Goal: Task Accomplishment & Management: Complete application form

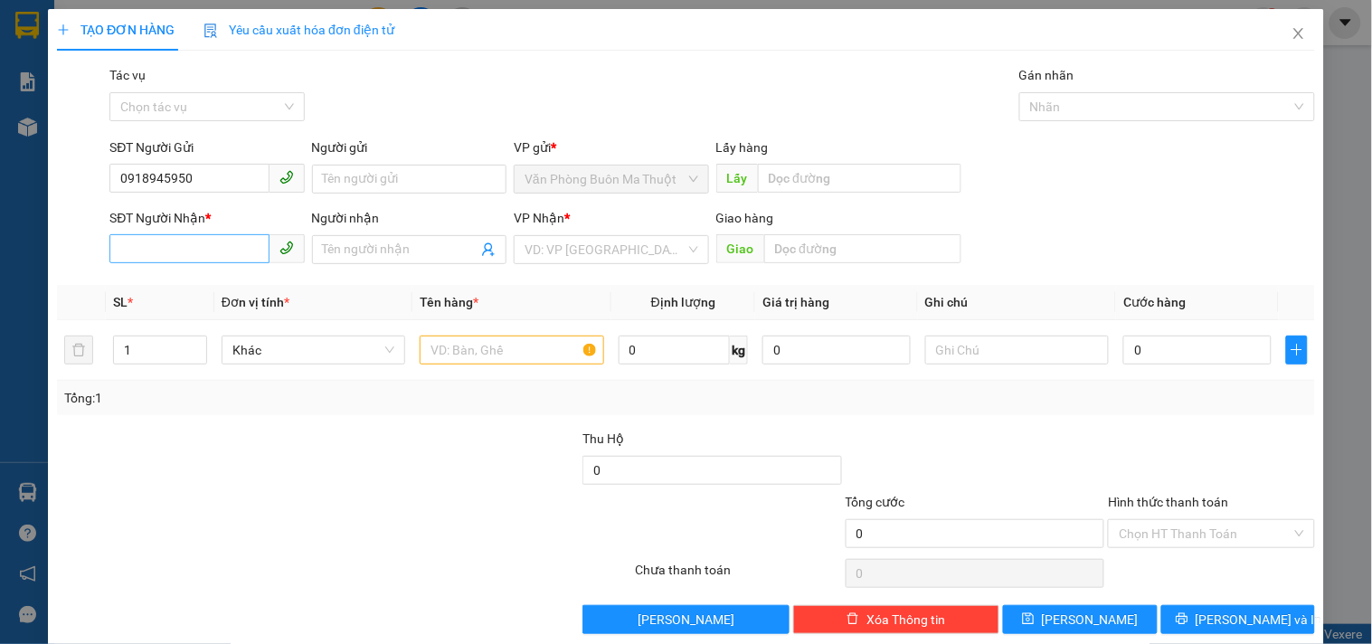
type input "0918945950"
click at [228, 257] on input "SĐT Người Nhận *" at bounding box center [188, 248] width 159 height 29
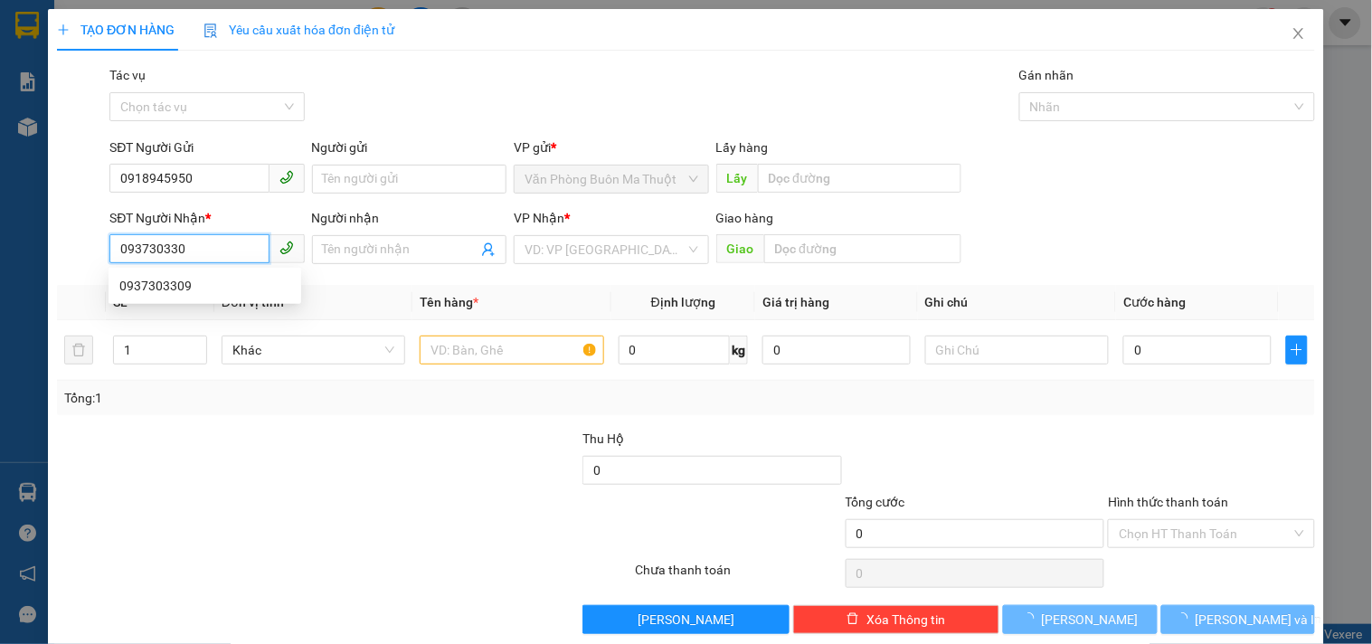
type input "0937303309"
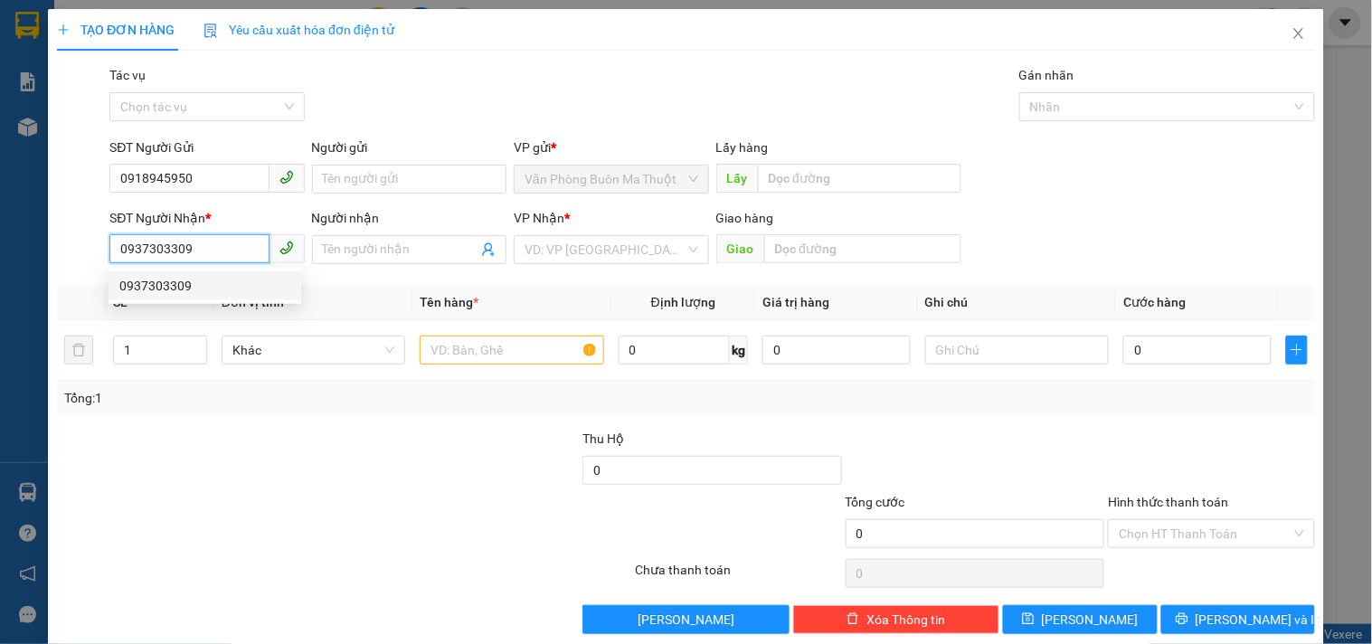
click at [247, 285] on div "0937303309" at bounding box center [204, 286] width 171 height 20
type input "BXLA"
type input "0937303309"
click at [799, 268] on div "Giao hàng Giao BXLA" at bounding box center [838, 239] width 245 height 63
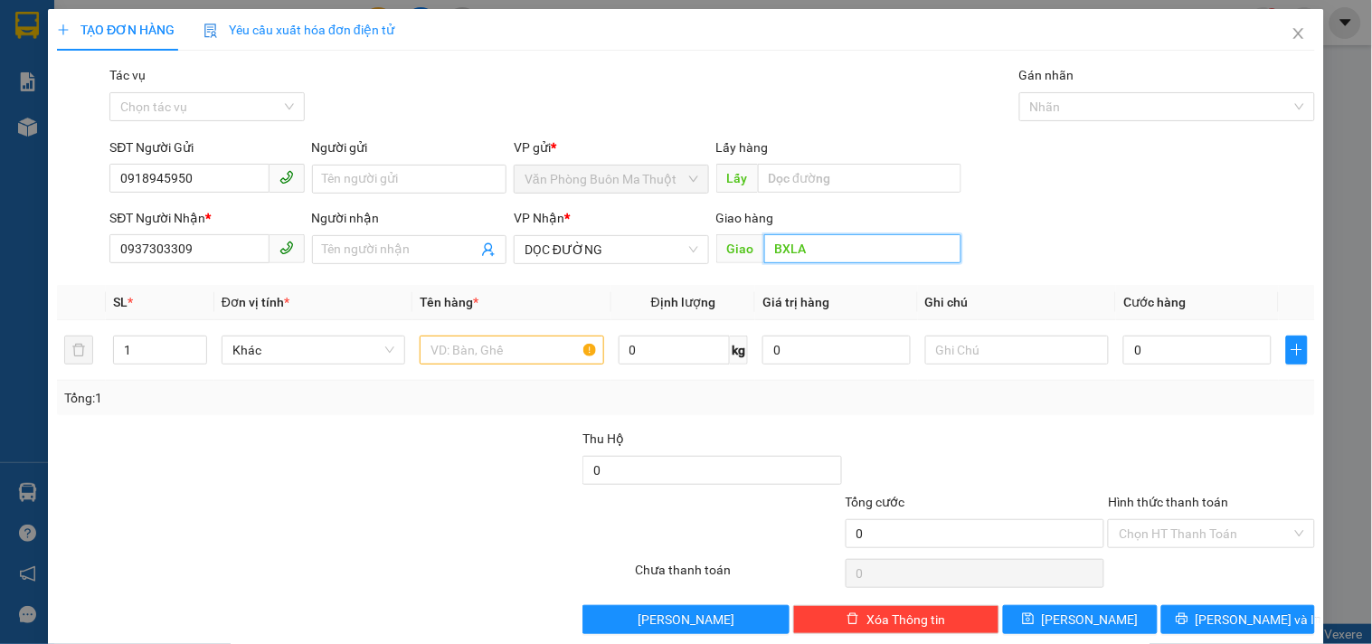
click at [818, 257] on input "BXLA" at bounding box center [862, 248] width 197 height 29
click at [660, 250] on span "DỌC ĐƯỜNG" at bounding box center [611, 249] width 173 height 27
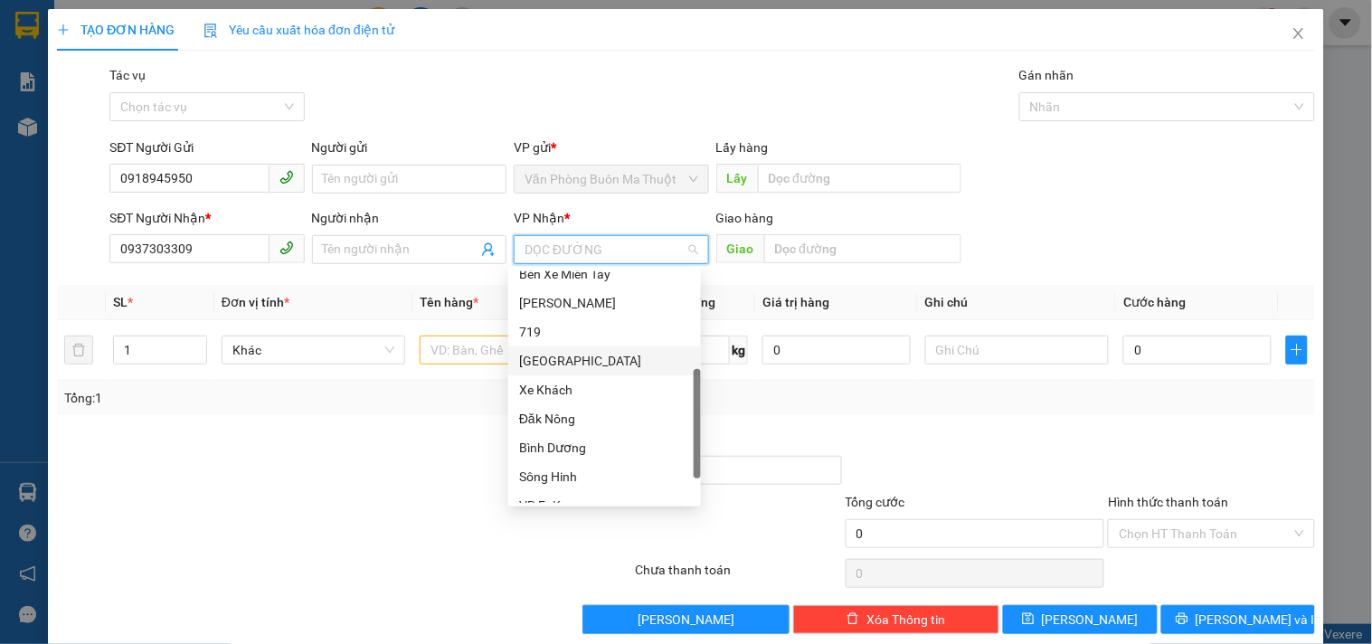
scroll to position [375, 0]
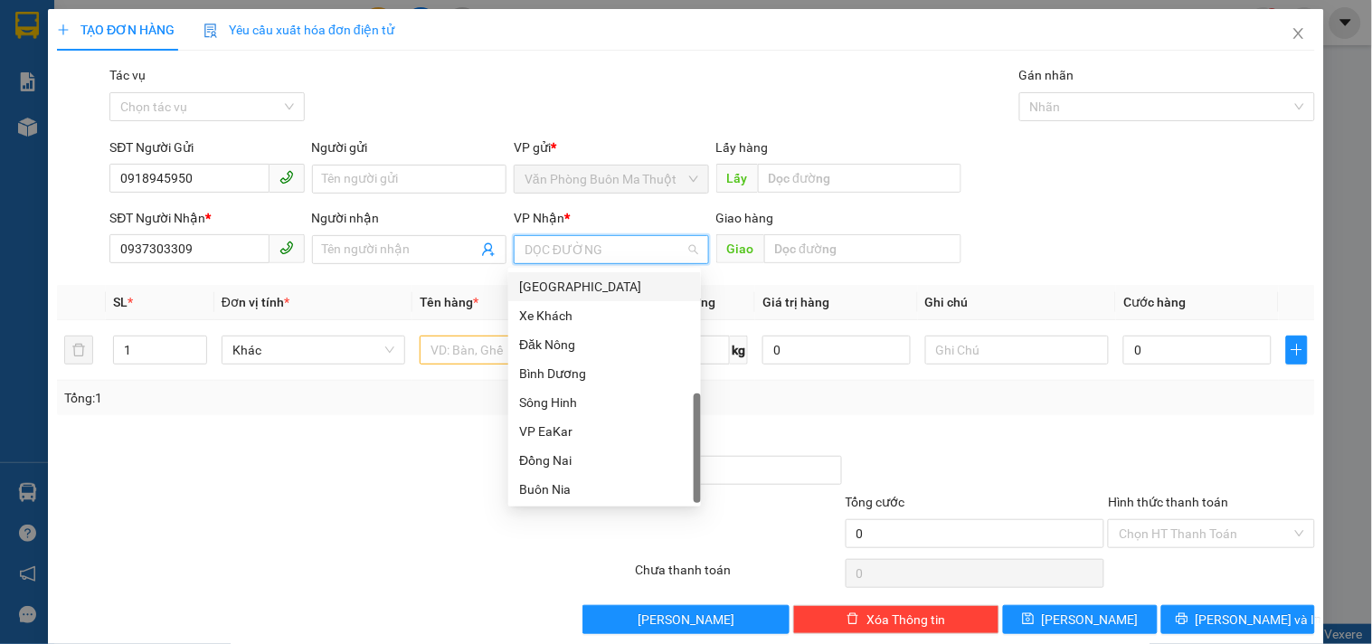
click at [589, 251] on span "DỌC ĐƯỜNG" at bounding box center [611, 249] width 173 height 27
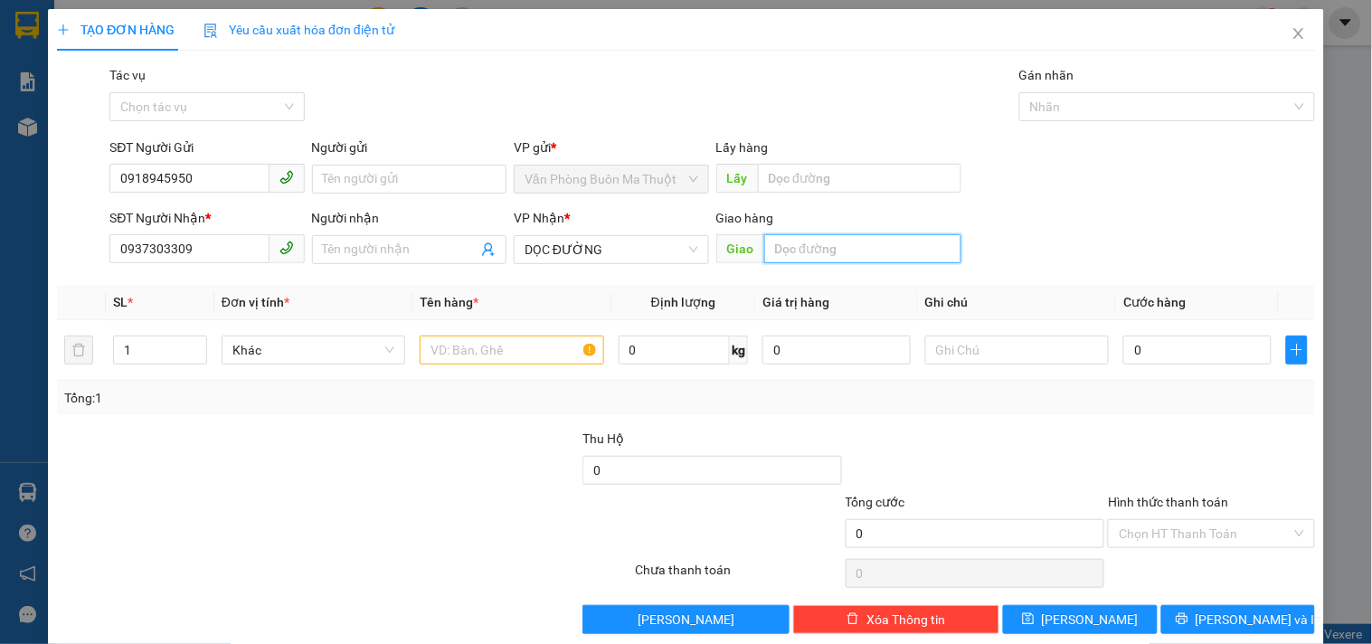
click at [837, 244] on input "text" at bounding box center [862, 248] width 197 height 29
type input "BXLA"
click at [527, 346] on input "text" at bounding box center [512, 350] width 184 height 29
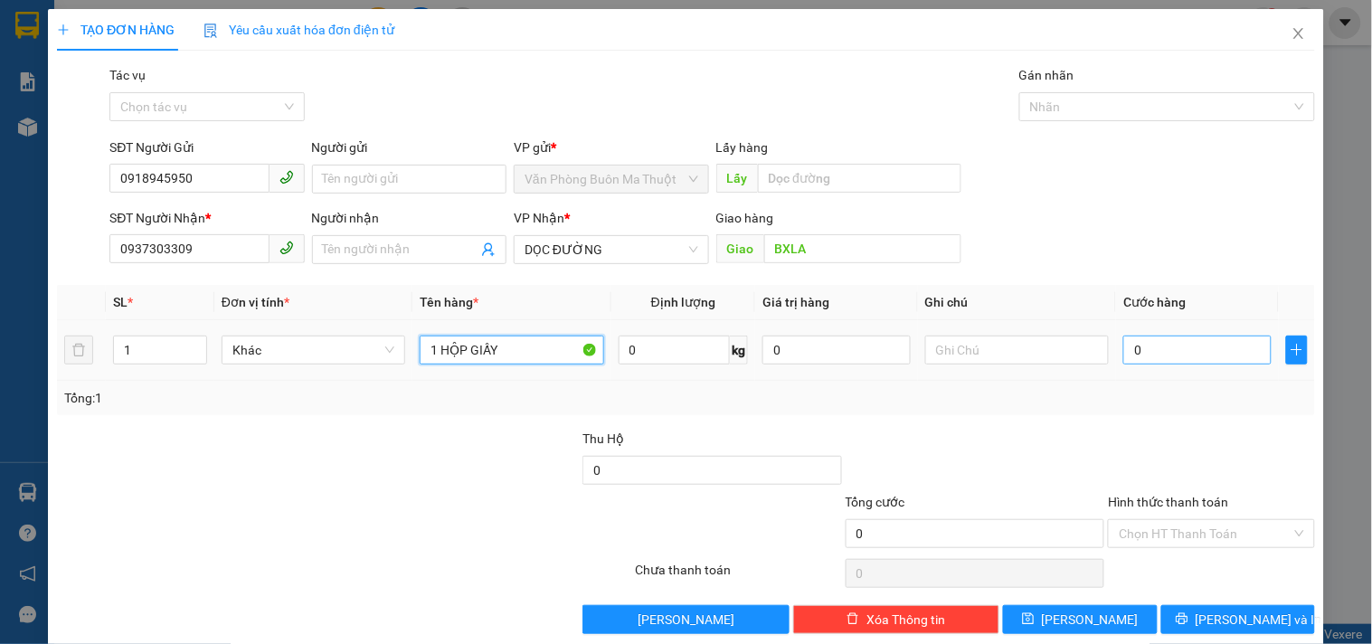
type input "1 HỘP GIẤY"
click at [1168, 350] on input "0" at bounding box center [1197, 350] width 148 height 29
type input "1"
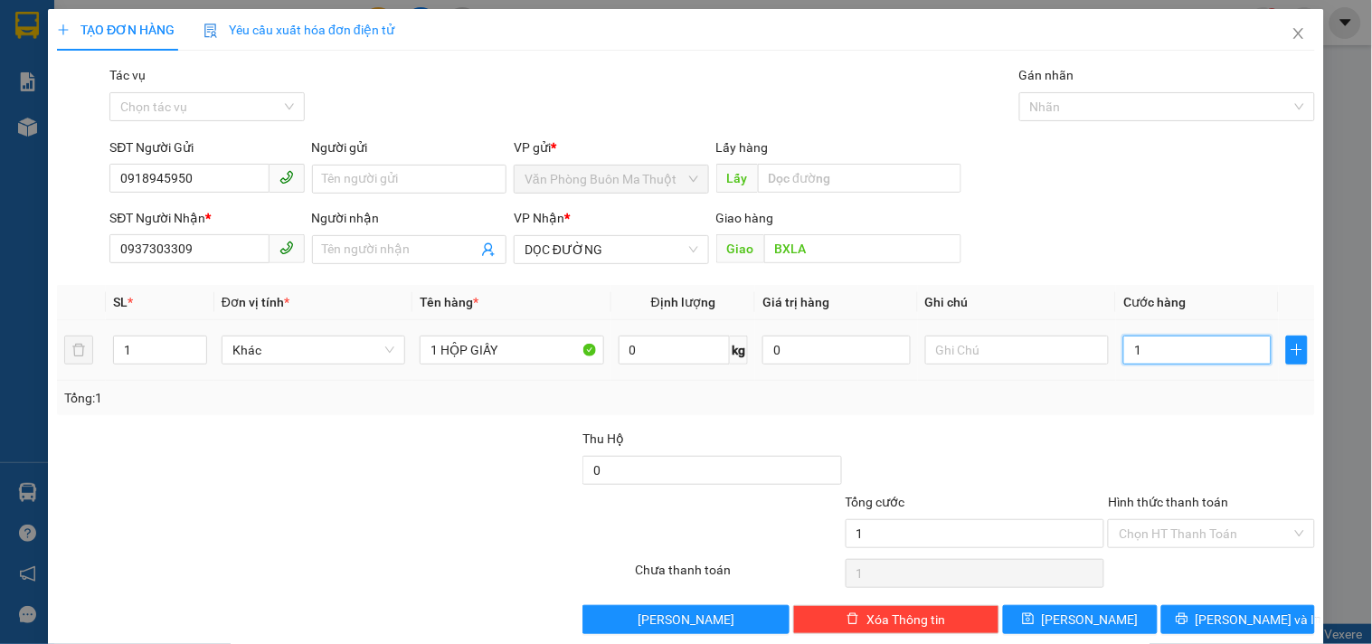
type input "10"
type input "100"
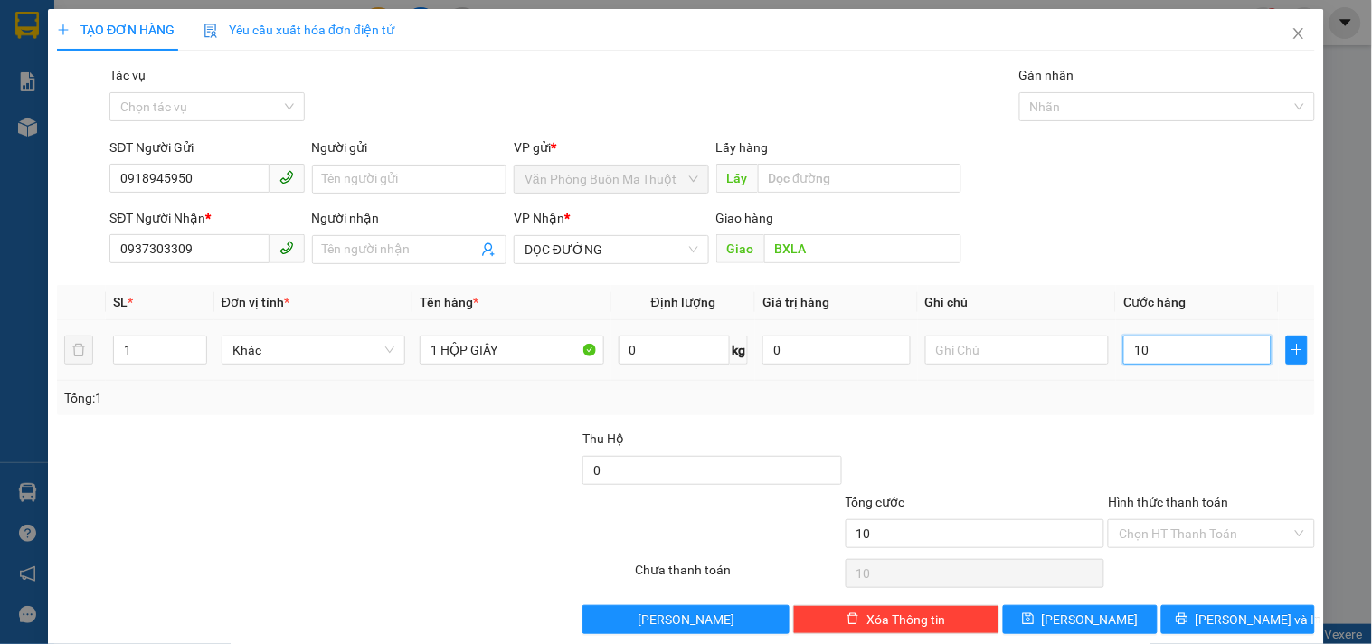
type input "100"
type input "1.000"
type input "10.000"
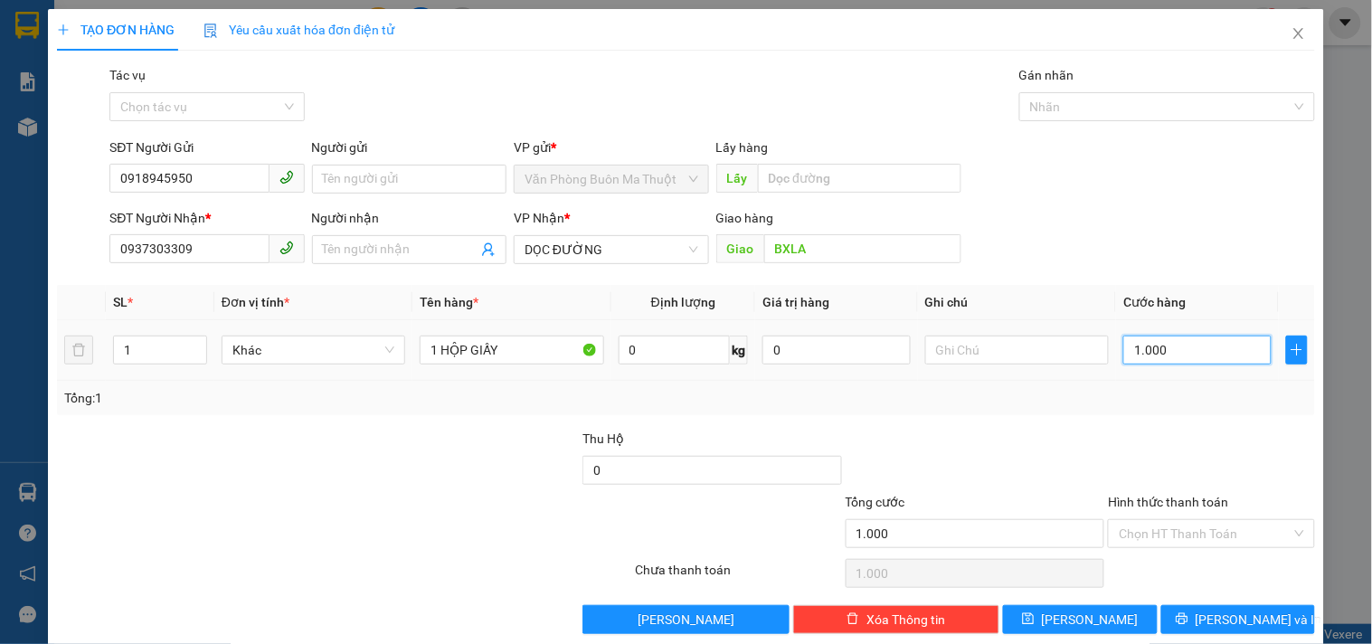
type input "10.000"
type input "100.000"
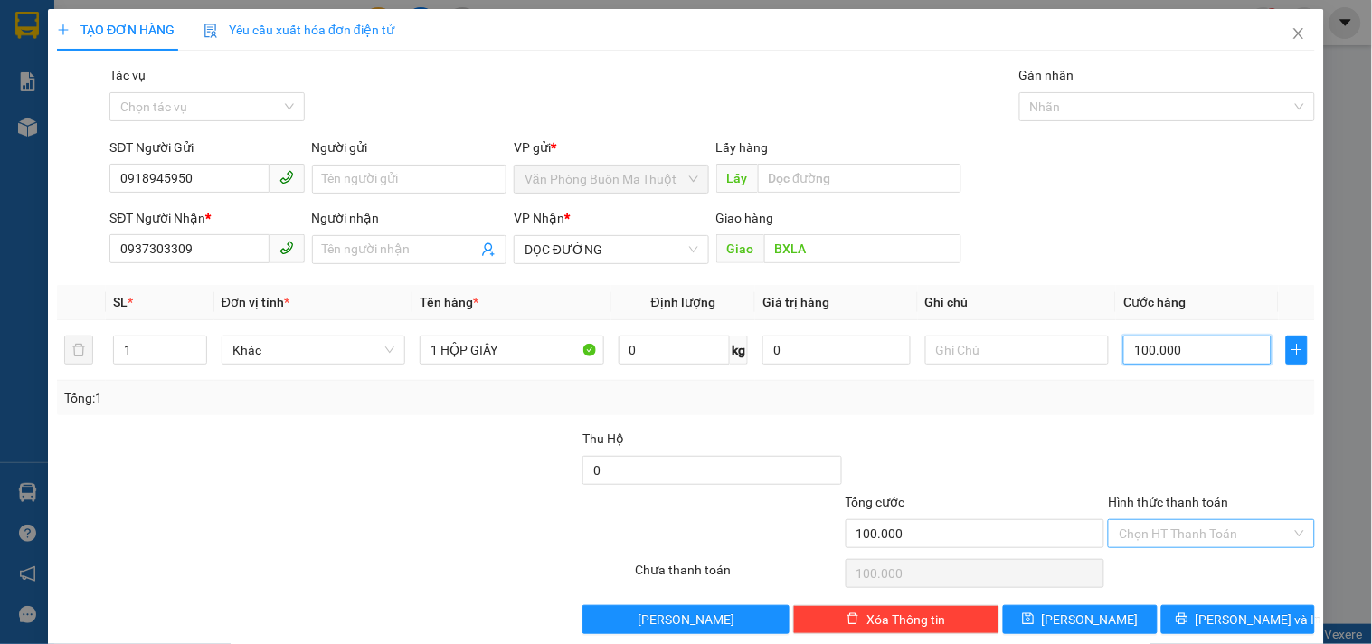
type input "100.000"
click at [1218, 529] on input "Hình thức thanh toán" at bounding box center [1205, 533] width 172 height 27
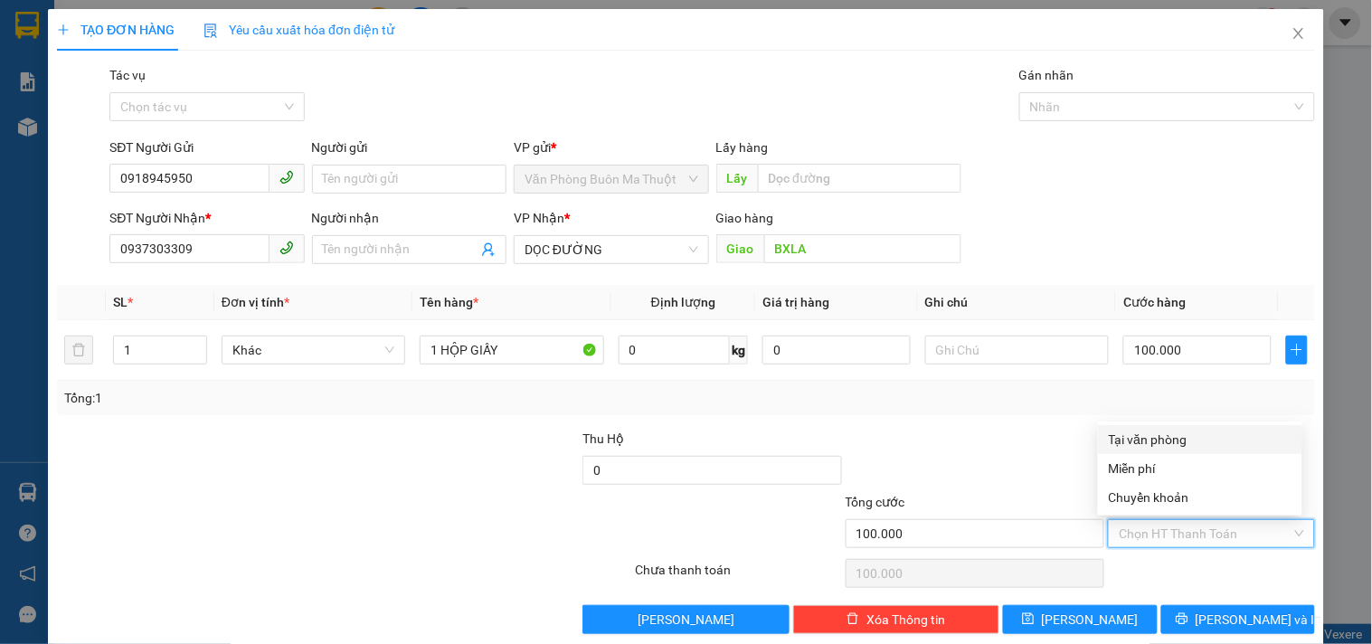
click at [1163, 443] on div "Tại văn phòng" at bounding box center [1200, 440] width 183 height 20
type input "0"
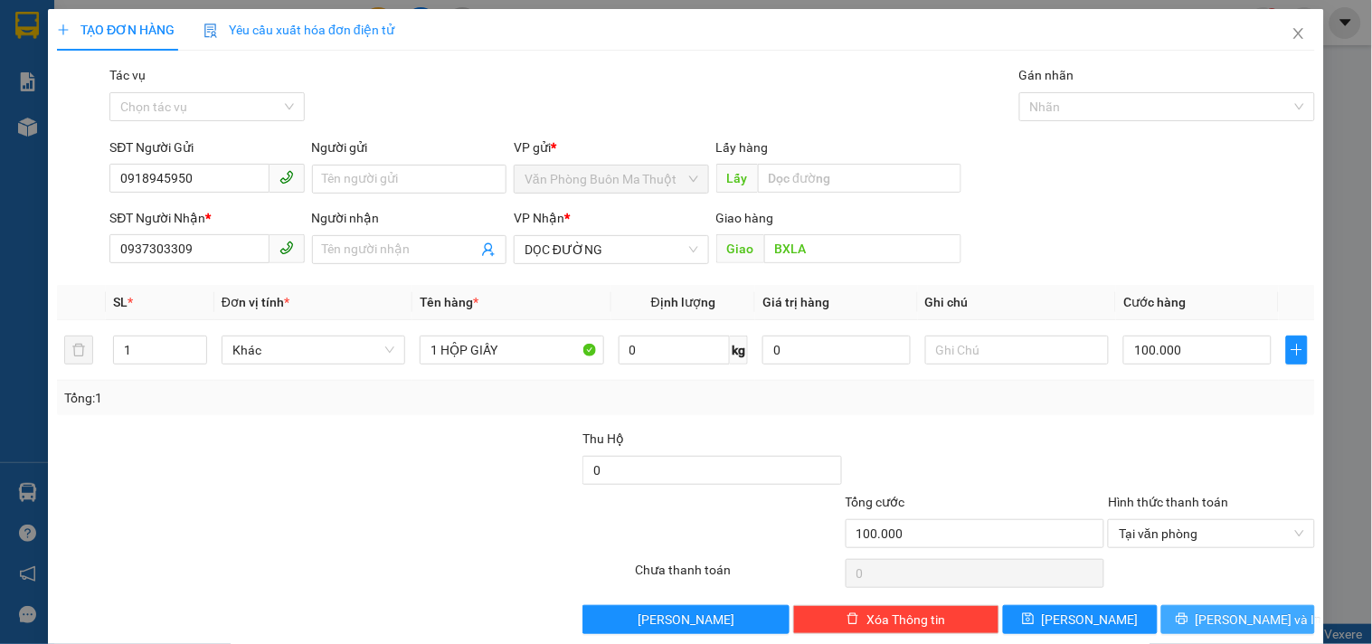
click at [1207, 615] on button "[PERSON_NAME] và In" at bounding box center [1238, 619] width 154 height 29
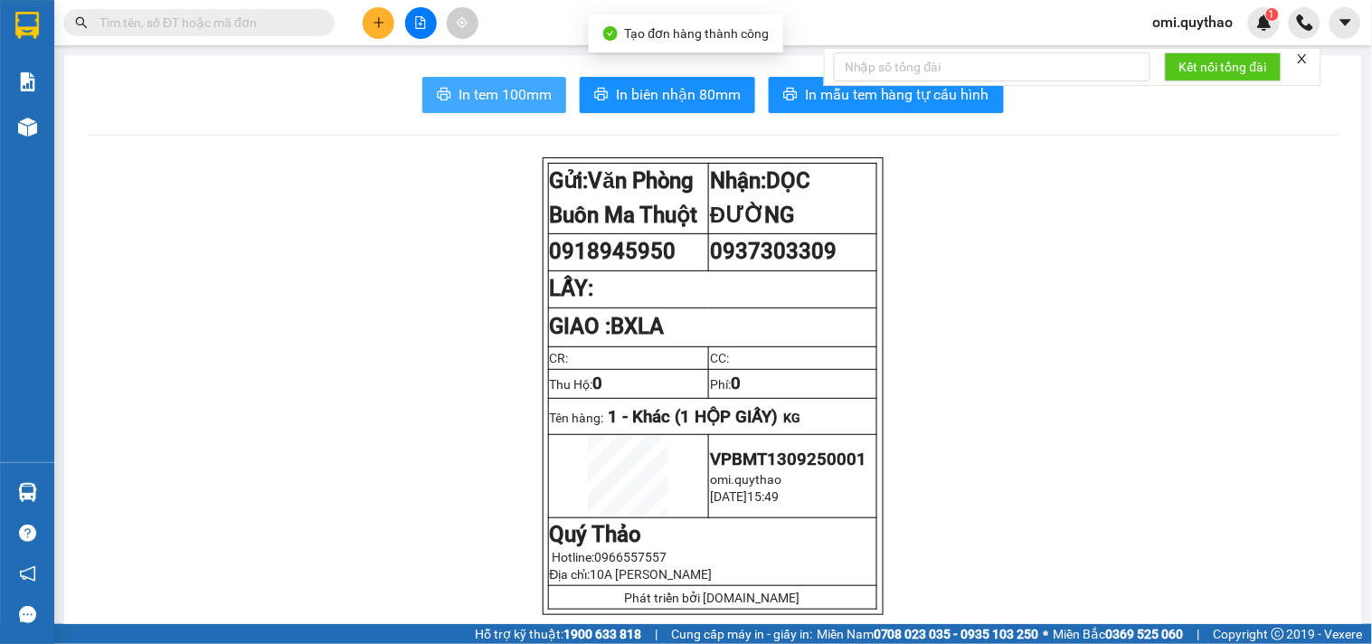
click at [518, 97] on span "In tem 100mm" at bounding box center [505, 94] width 93 height 23
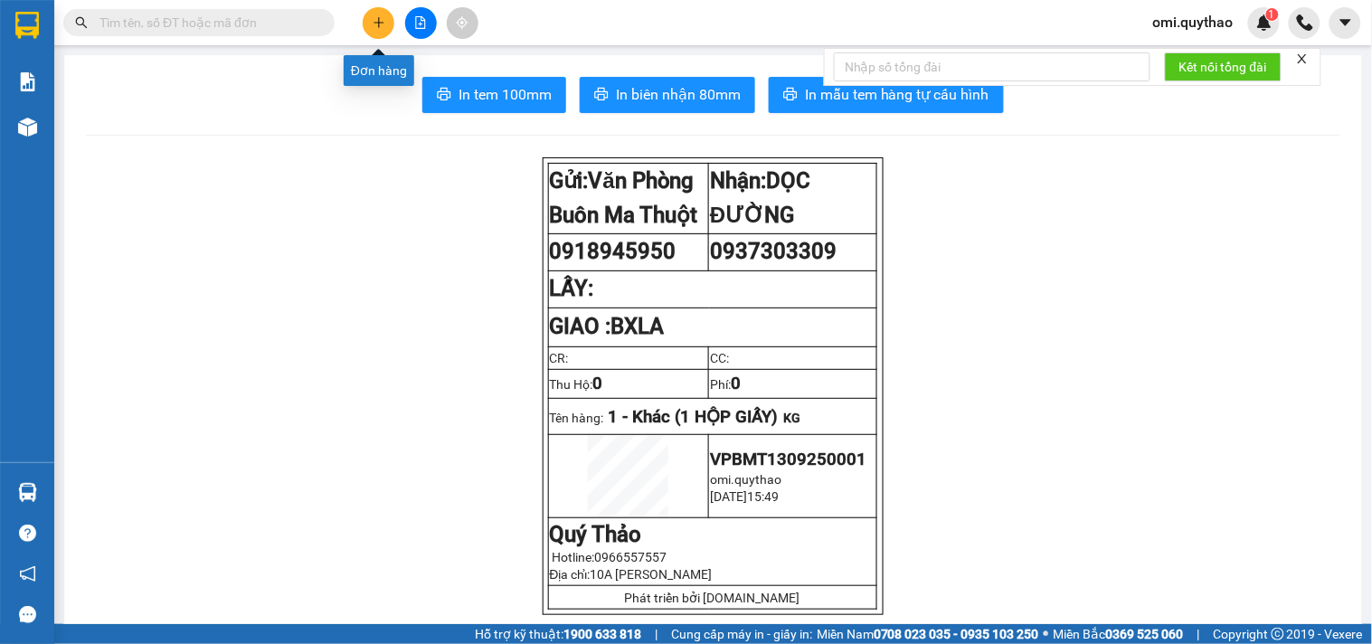
click at [376, 27] on icon "plus" at bounding box center [379, 22] width 13 height 13
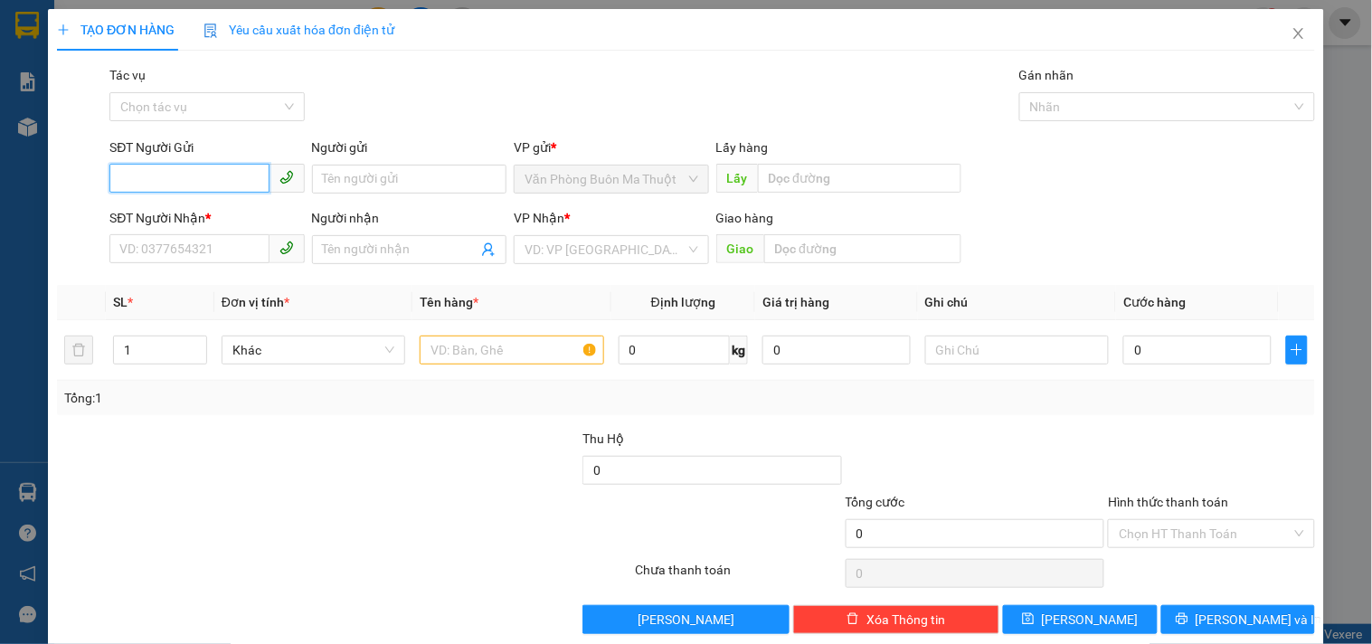
click at [174, 178] on input "SĐT Người Gửi" at bounding box center [188, 178] width 159 height 29
type input "0989039691"
click at [211, 244] on input "SĐT Người Nhận *" at bounding box center [188, 248] width 159 height 29
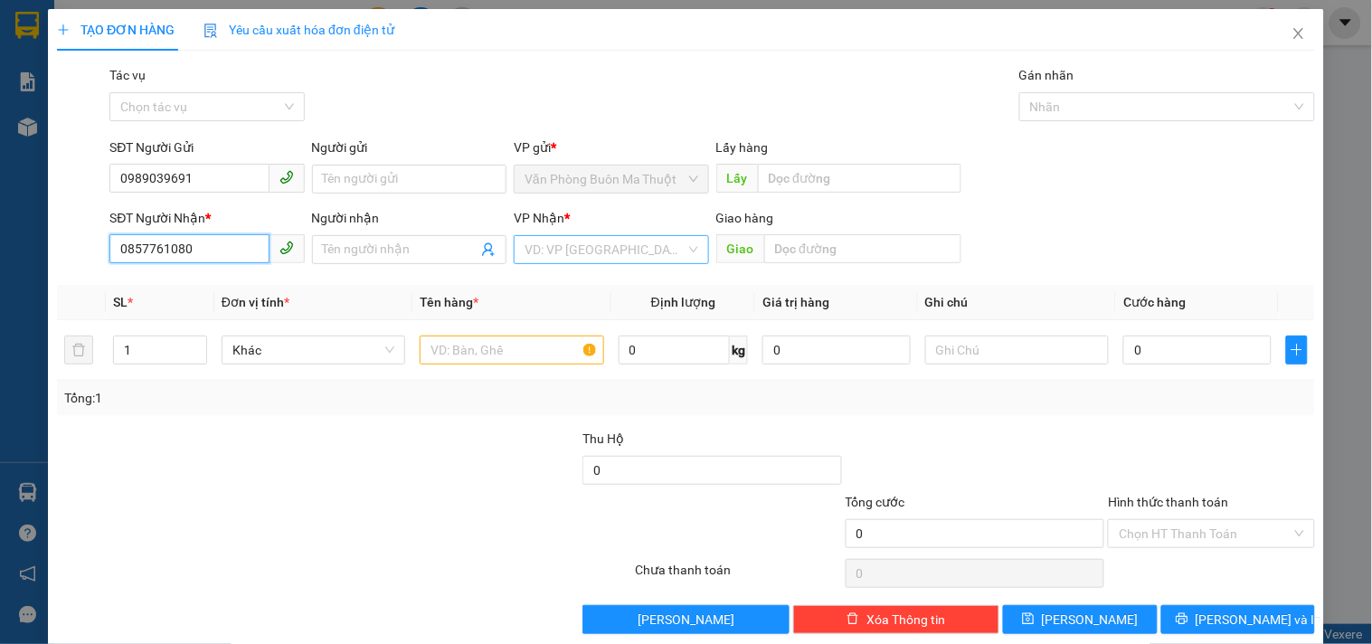
type input "0857761080"
click at [556, 248] on input "search" at bounding box center [605, 249] width 160 height 27
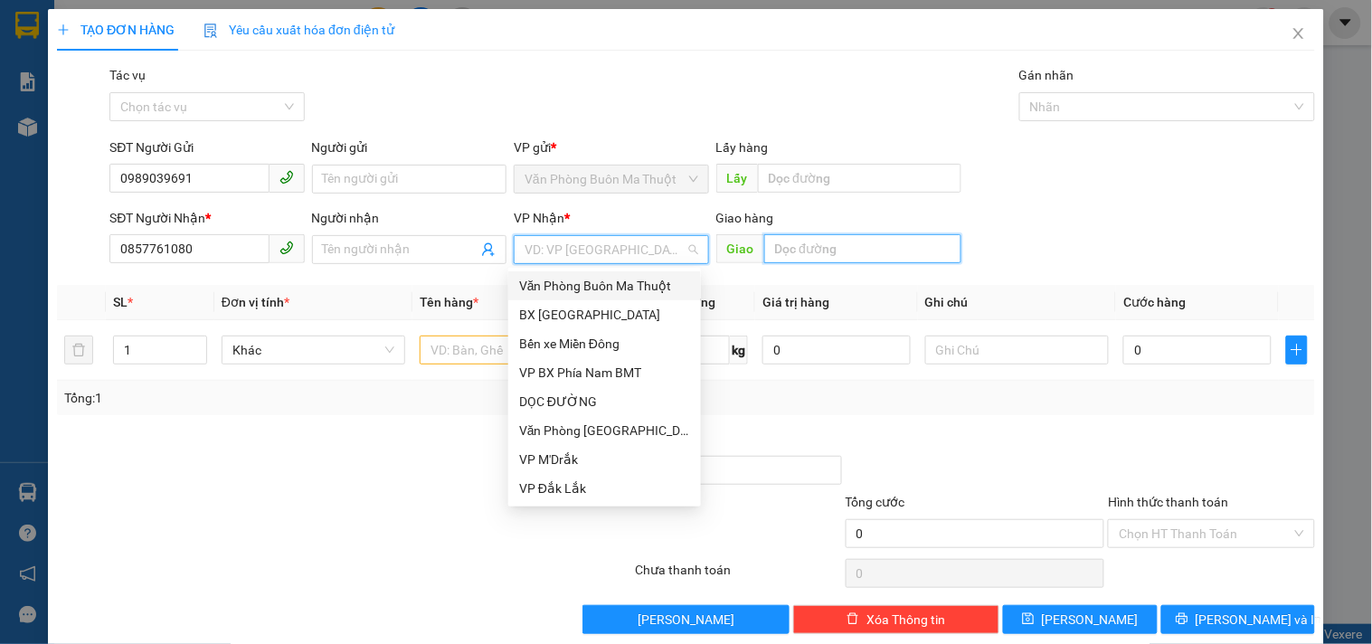
click at [800, 245] on input "text" at bounding box center [862, 248] width 197 height 29
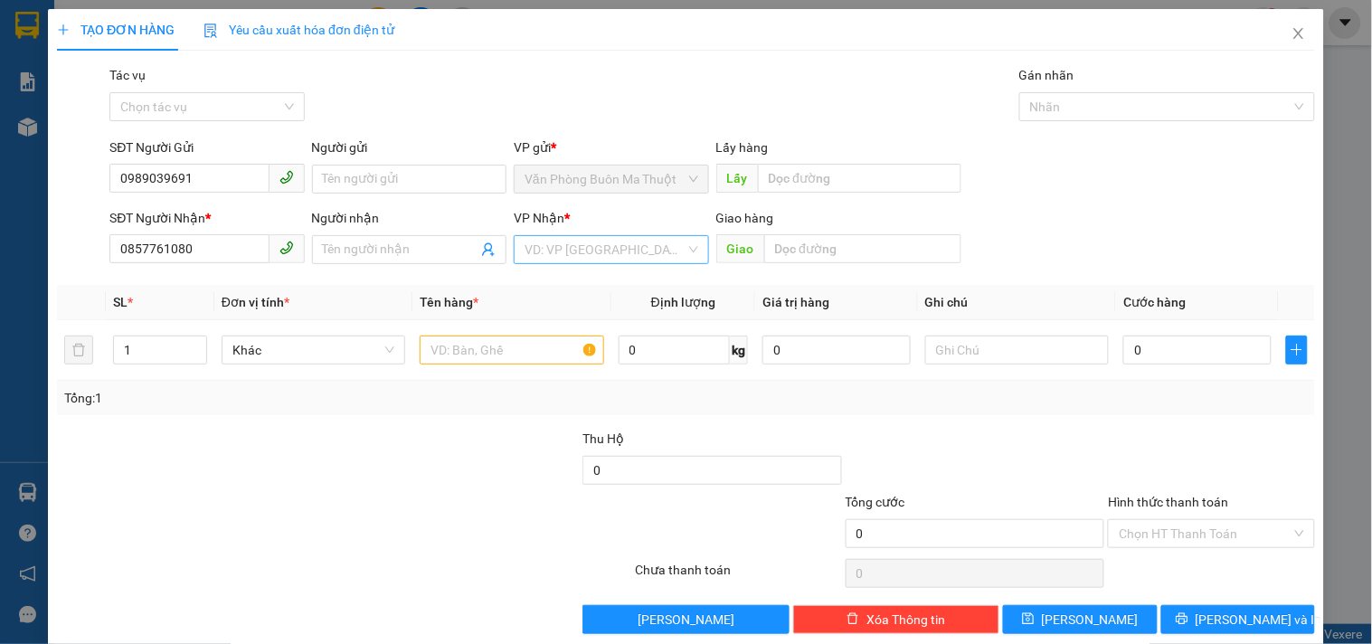
click at [622, 248] on input "search" at bounding box center [605, 249] width 160 height 27
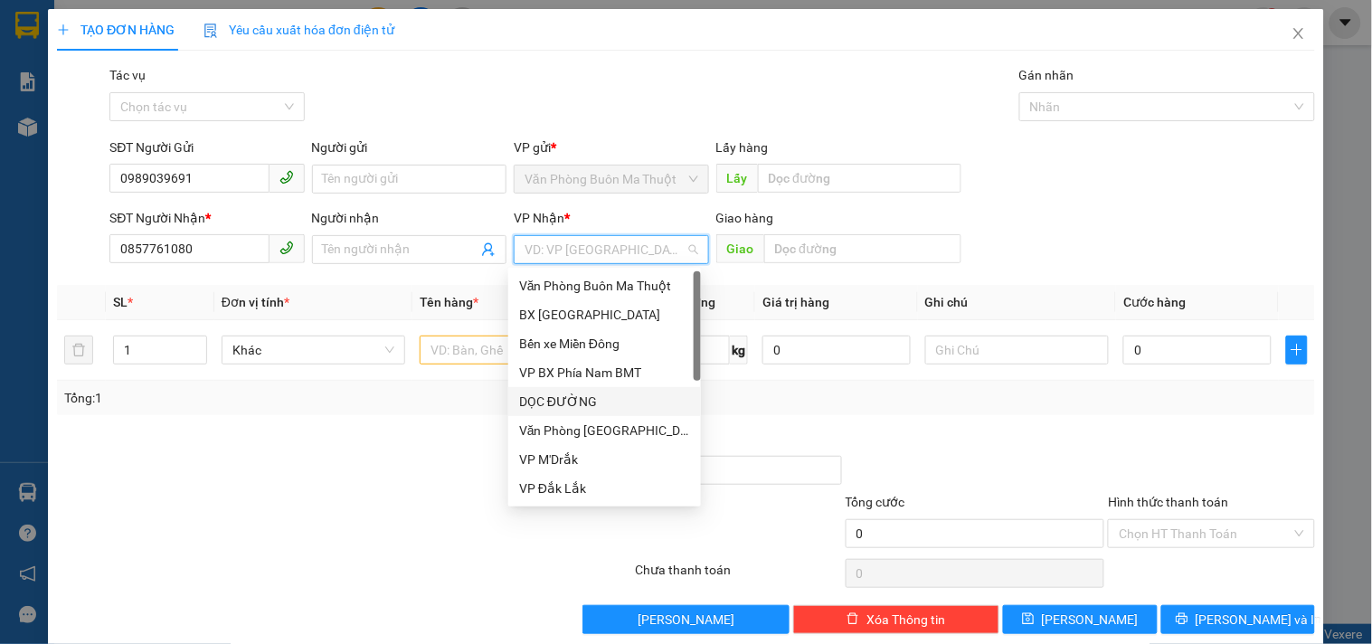
click at [591, 402] on div "DỌC ĐƯỜNG" at bounding box center [604, 402] width 171 height 20
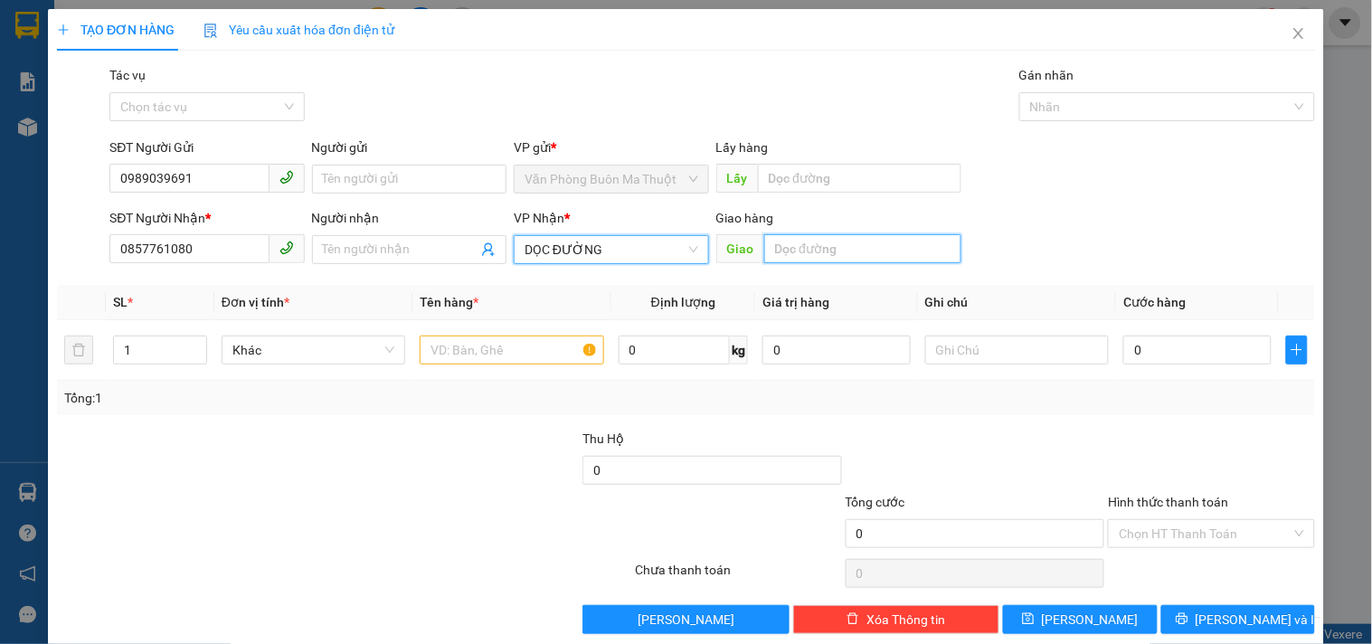
click at [796, 247] on input "text" at bounding box center [862, 248] width 197 height 29
type input "CỦ CHI"
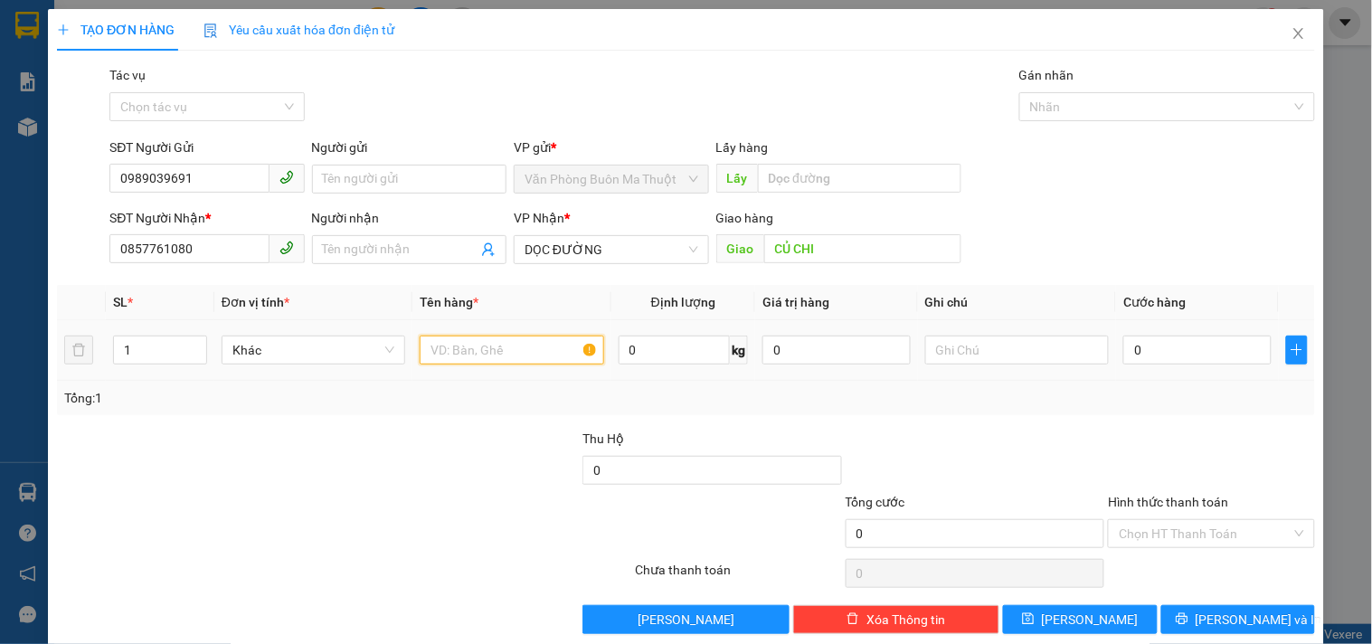
click at [506, 358] on input "text" at bounding box center [512, 350] width 184 height 29
type input "1 THÙNG XỐP"
click at [1198, 355] on input "0" at bounding box center [1197, 350] width 148 height 29
type input "05"
type input "5"
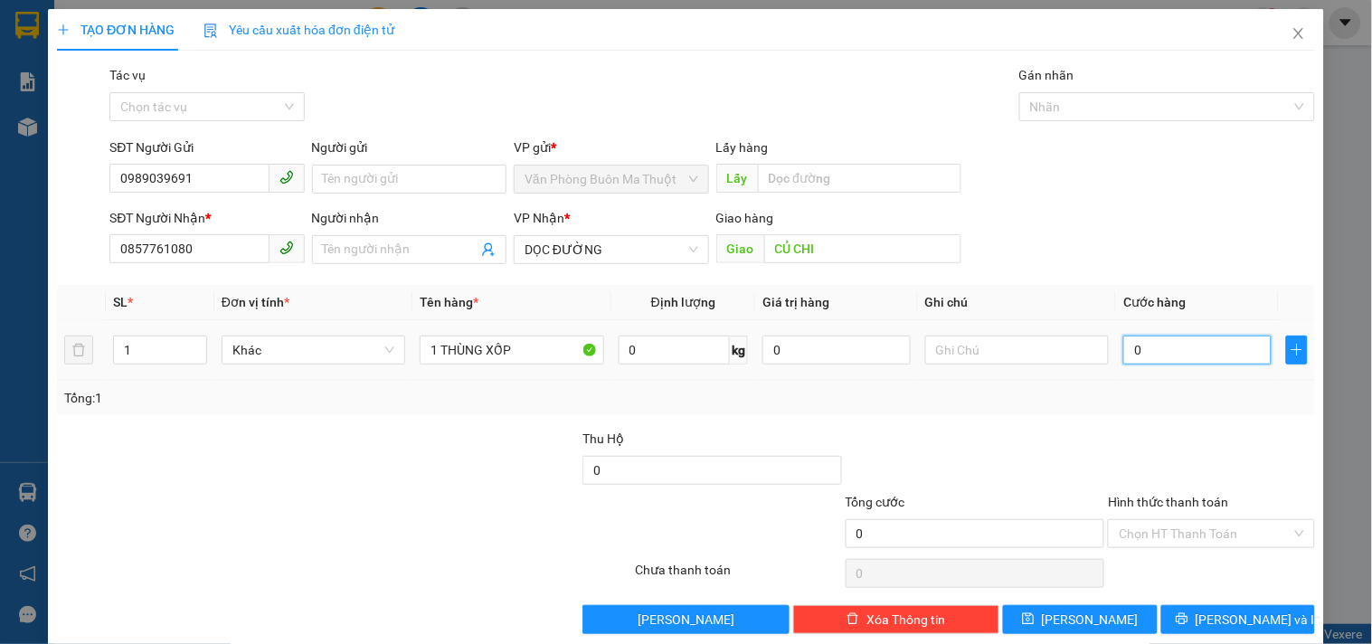
type input "5"
type input "055"
type input "55"
type input "0.550"
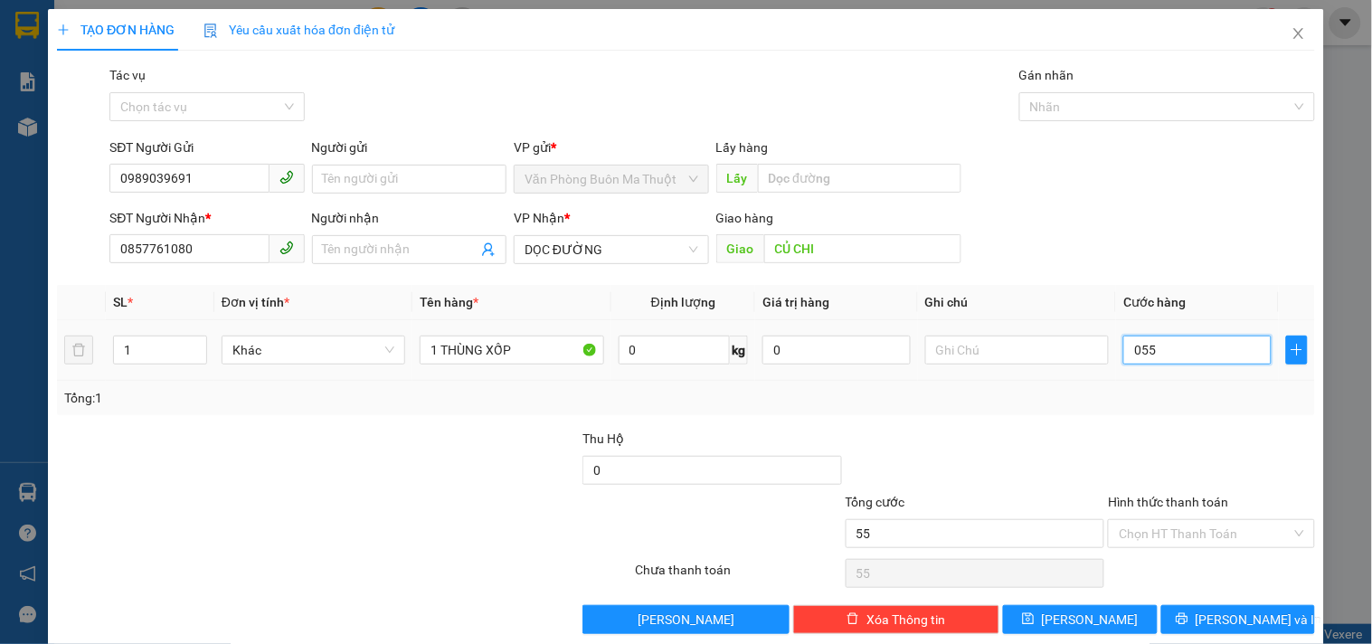
type input "550"
type input "055"
type input "55"
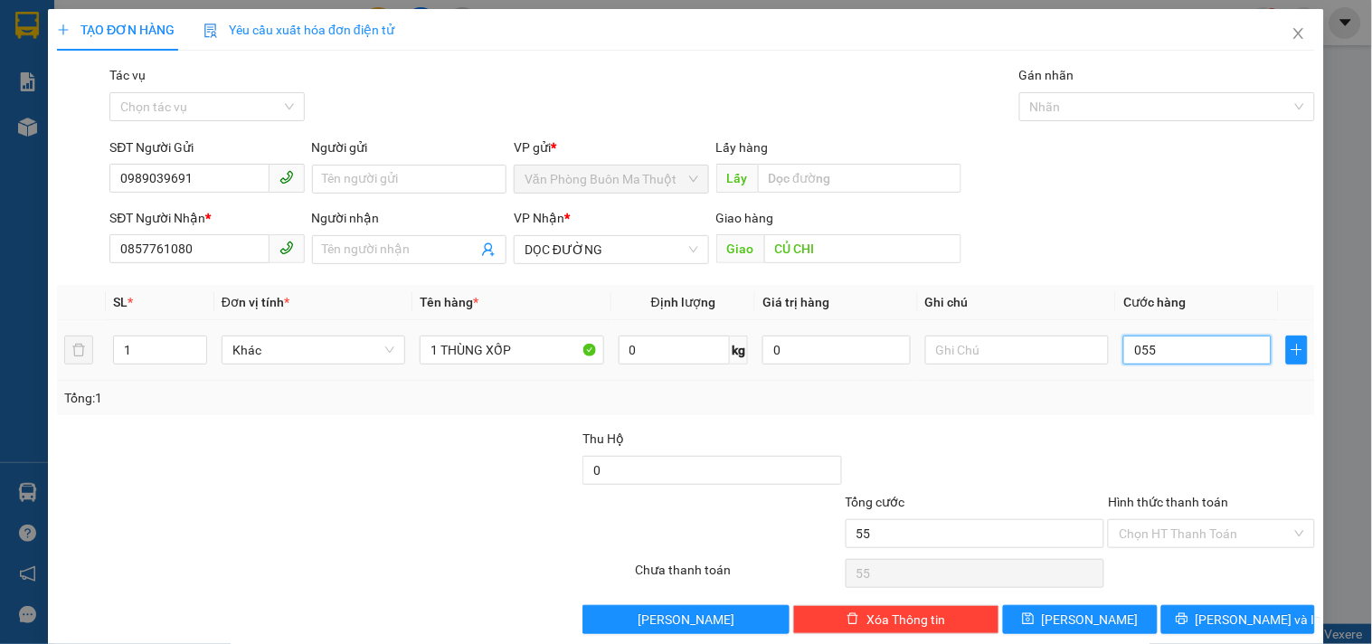
type input "05"
type input "5"
type input "050"
type input "50"
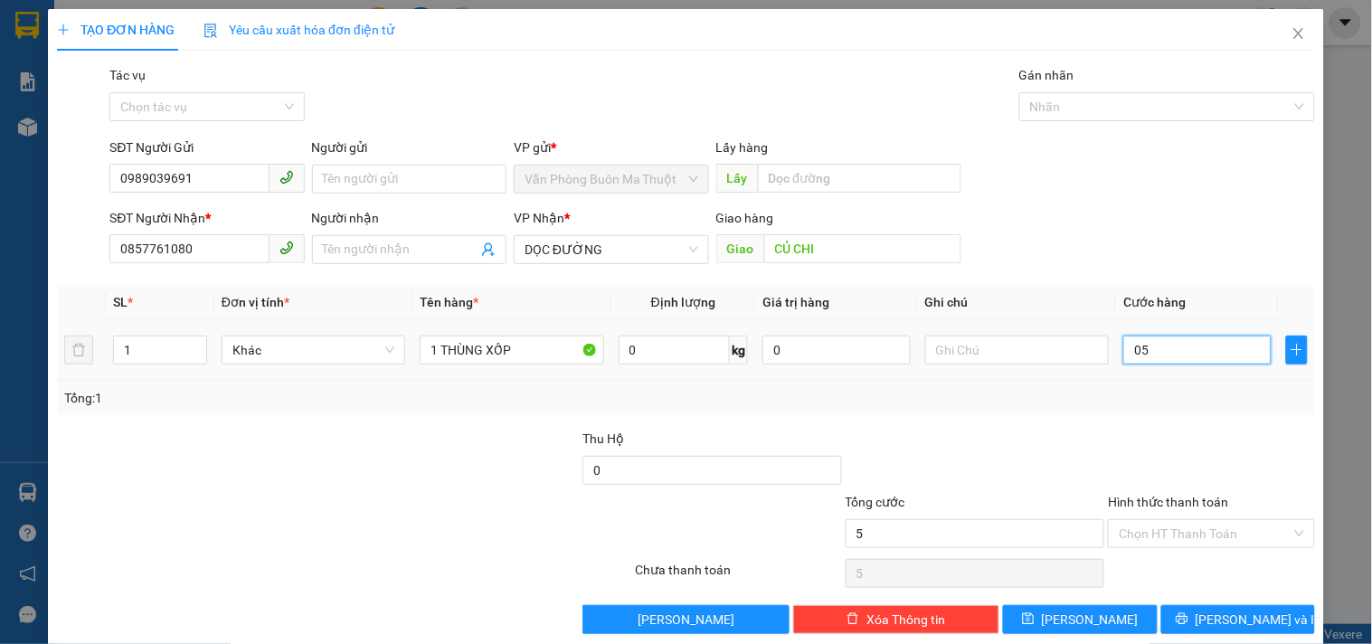
type input "50"
type input "0.500"
type input "500"
type input "05.000"
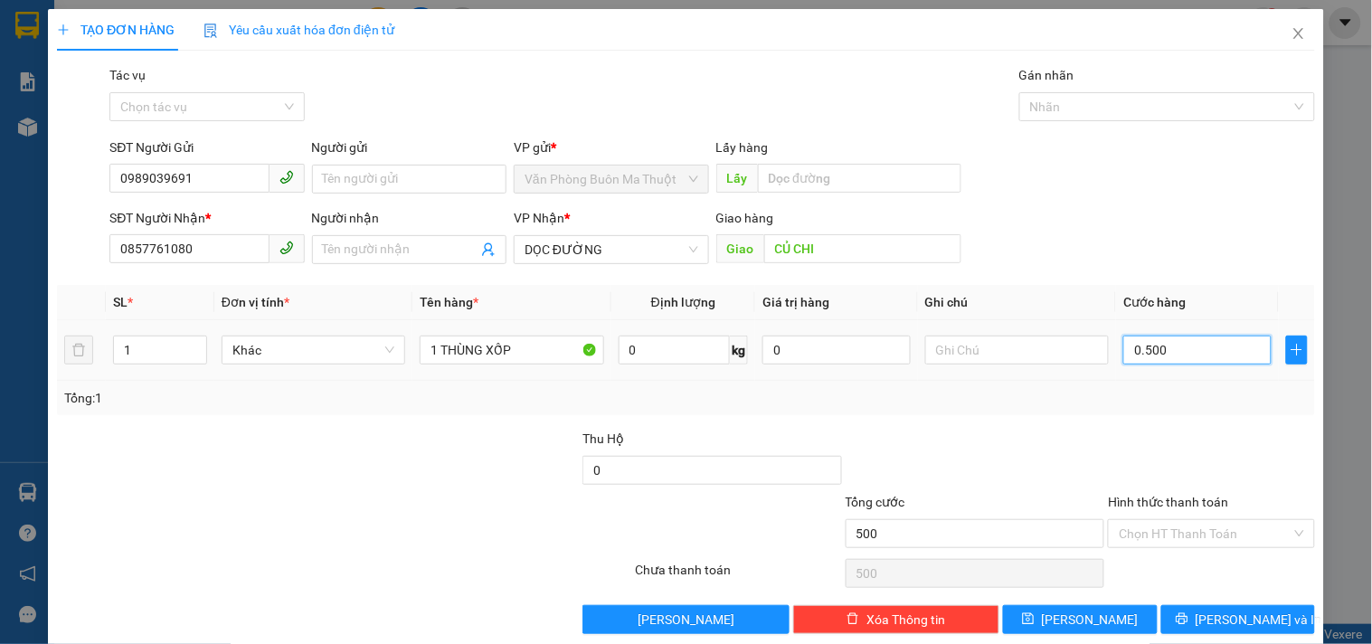
type input "5.000"
type input "050.000"
type input "50.000"
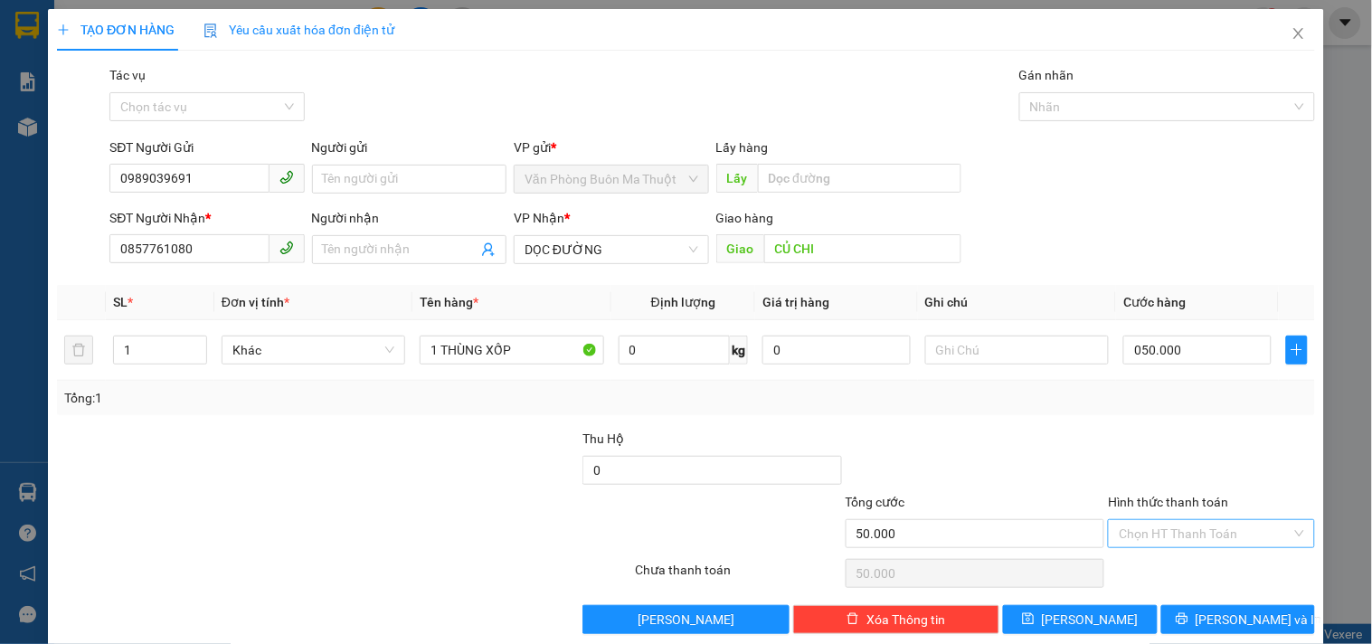
type input "50.000"
click at [1215, 521] on input "Hình thức thanh toán" at bounding box center [1205, 533] width 172 height 27
click at [1153, 440] on div "Tại văn phòng" at bounding box center [1200, 440] width 183 height 20
type input "0"
click at [1223, 622] on span "[PERSON_NAME] và In" at bounding box center [1259, 620] width 127 height 20
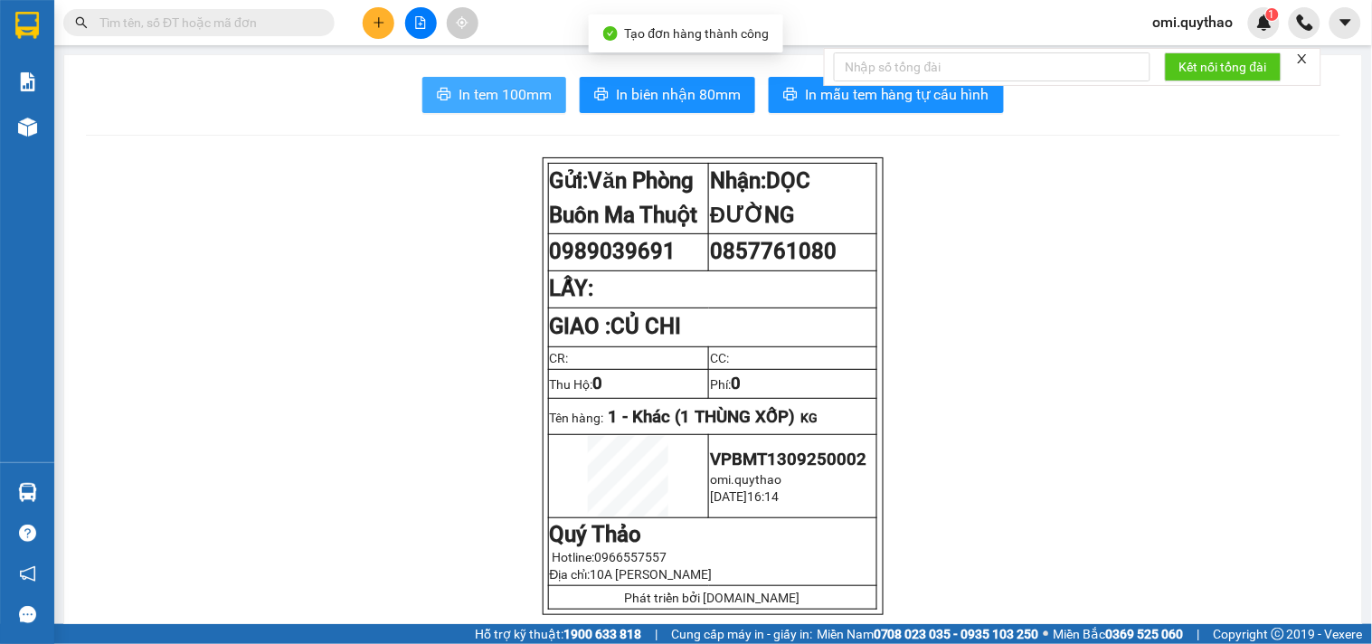
click at [505, 95] on span "In tem 100mm" at bounding box center [505, 94] width 93 height 23
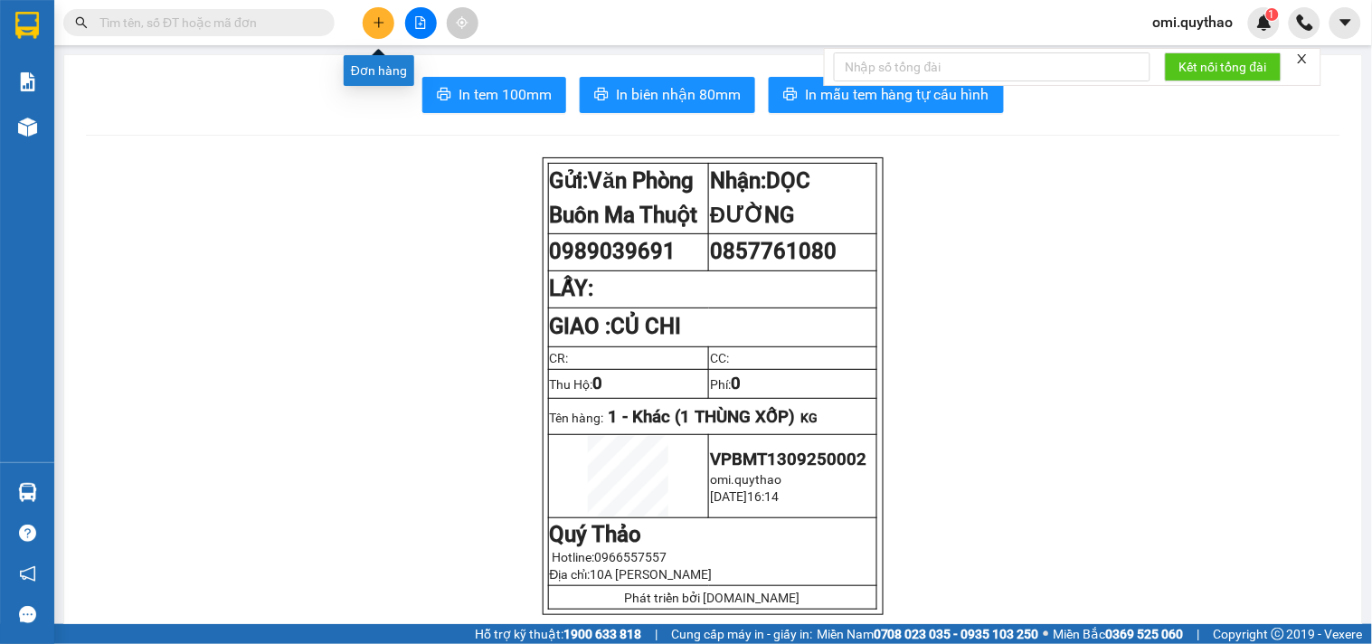
click at [385, 24] on button at bounding box center [379, 23] width 32 height 32
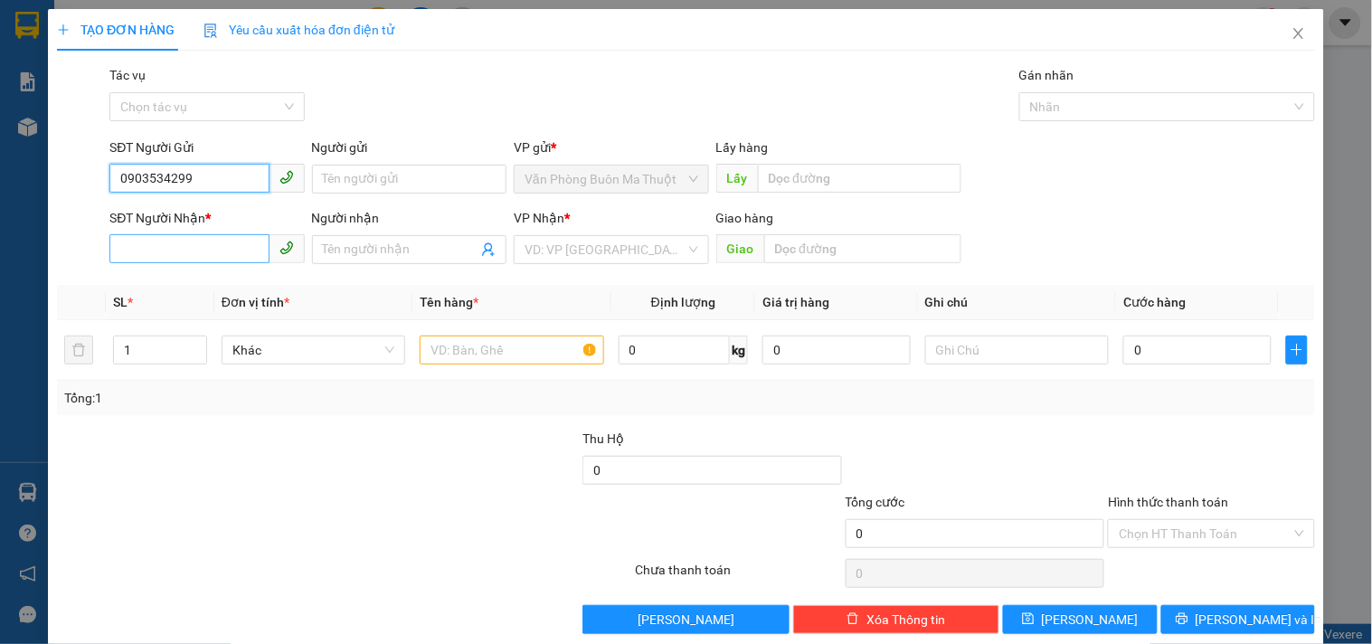
type input "0903534299"
click at [213, 247] on input "SĐT Người Nhận *" at bounding box center [188, 248] width 159 height 29
type input "0989509083"
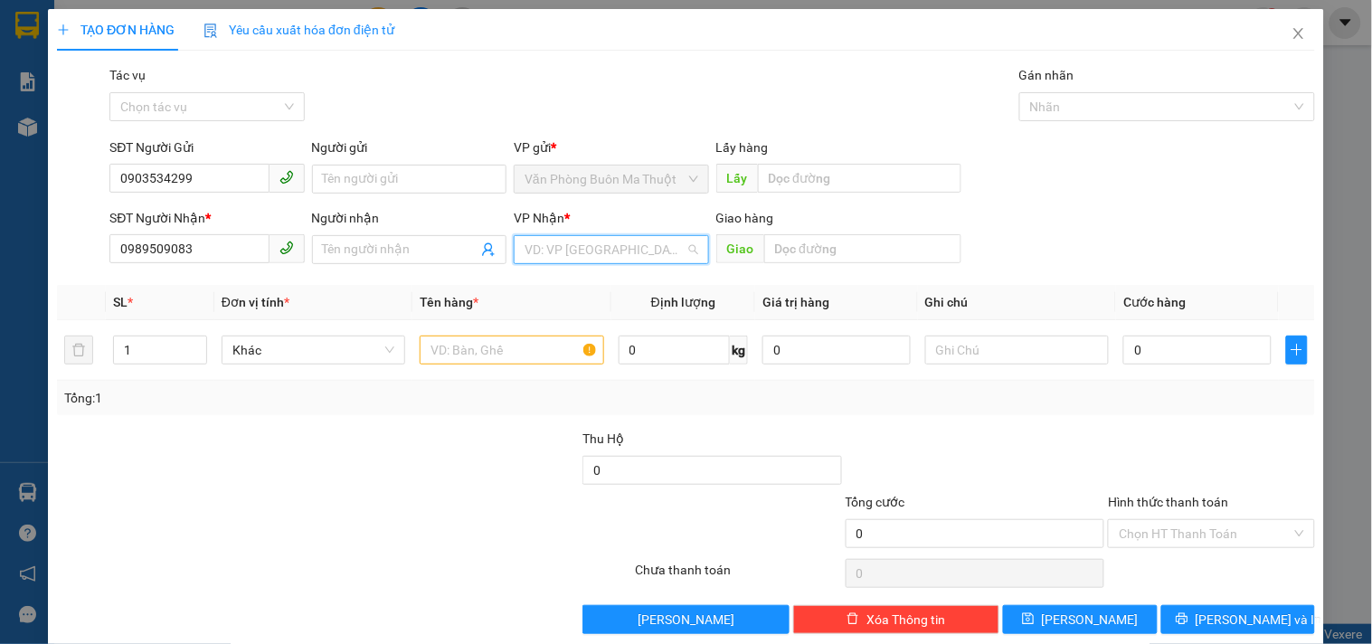
click at [604, 257] on input "search" at bounding box center [605, 249] width 160 height 27
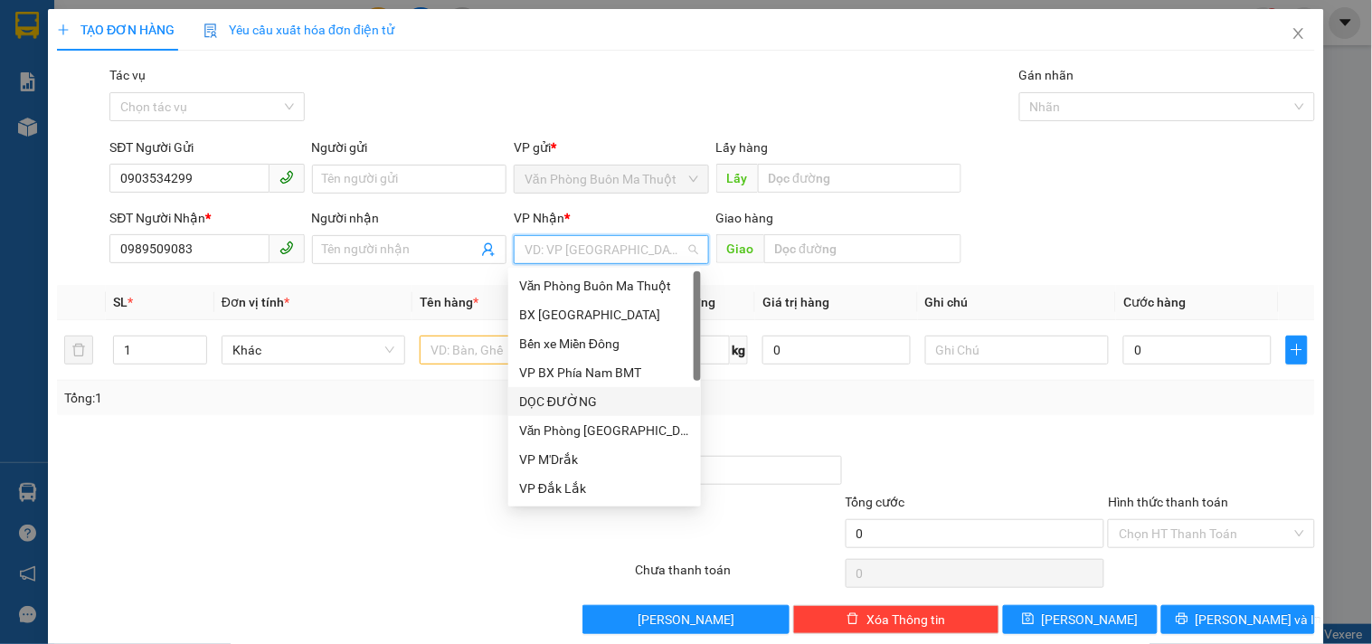
click at [572, 400] on div "DỌC ĐƯỜNG" at bounding box center [604, 402] width 171 height 20
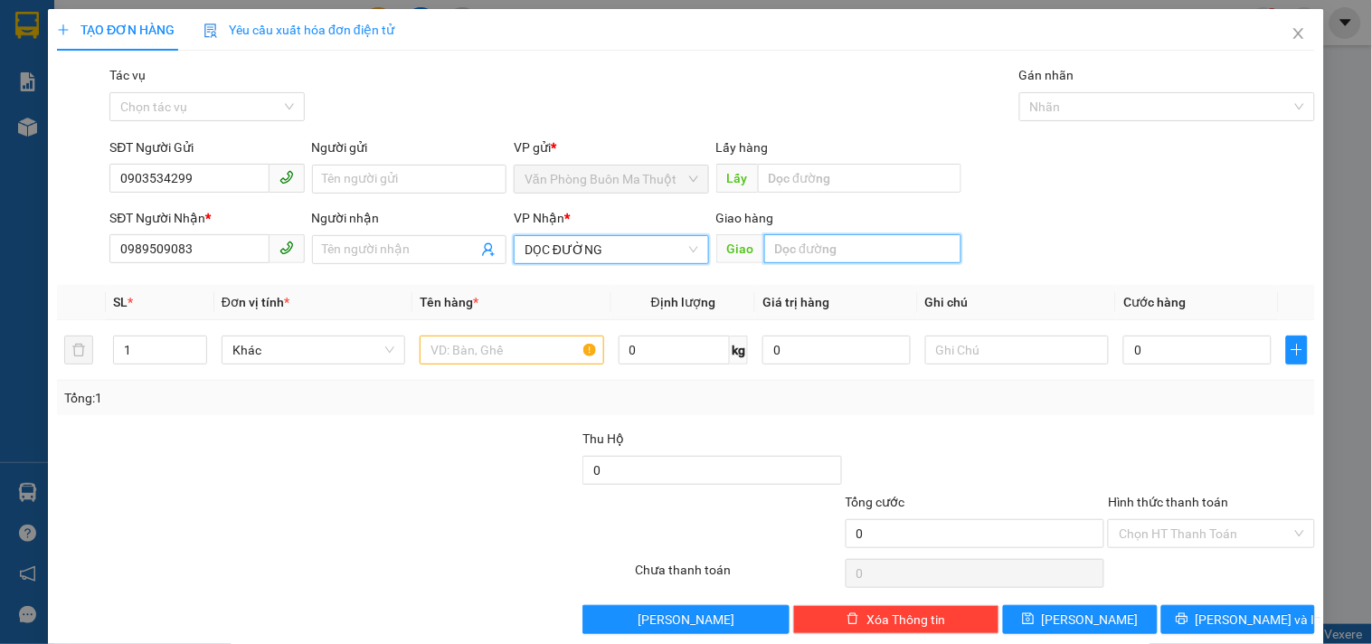
click at [783, 245] on input "text" at bounding box center [862, 248] width 197 height 29
type input "BẾN LỨC LONG AN"
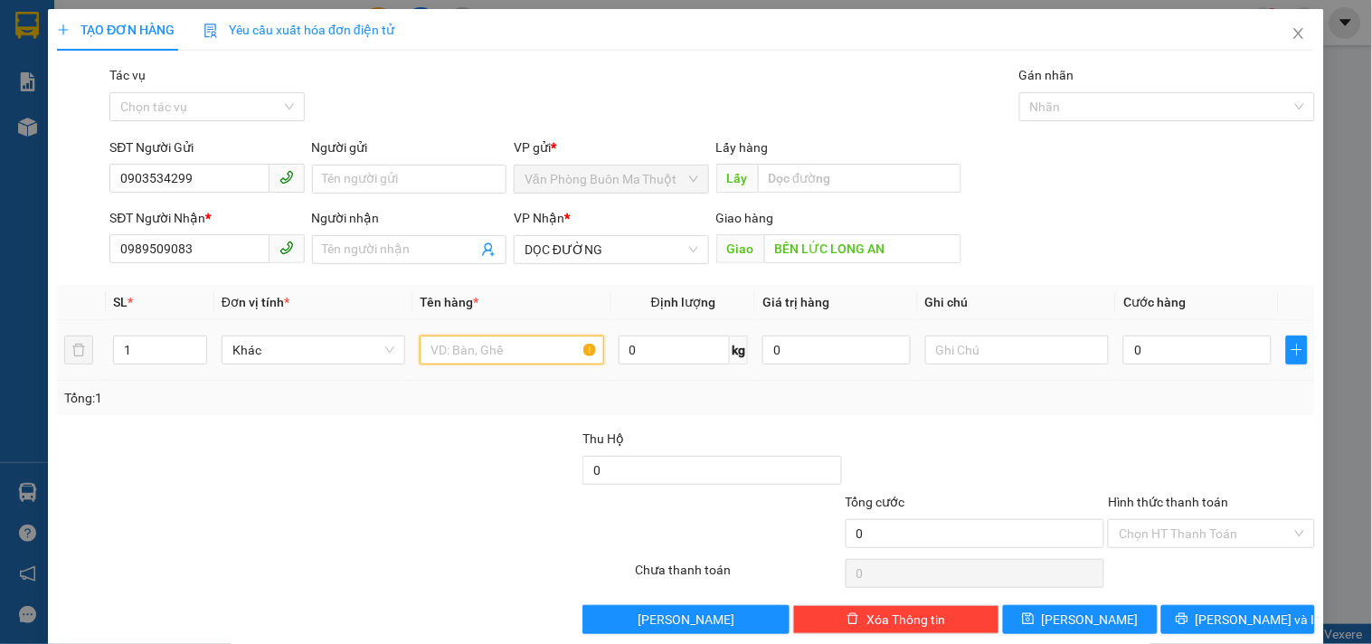
click at [502, 346] on input "text" at bounding box center [512, 350] width 184 height 29
type input "1 THÙNG GIẤY"
click at [1165, 346] on input "0" at bounding box center [1197, 350] width 148 height 29
type input "05"
type input "5"
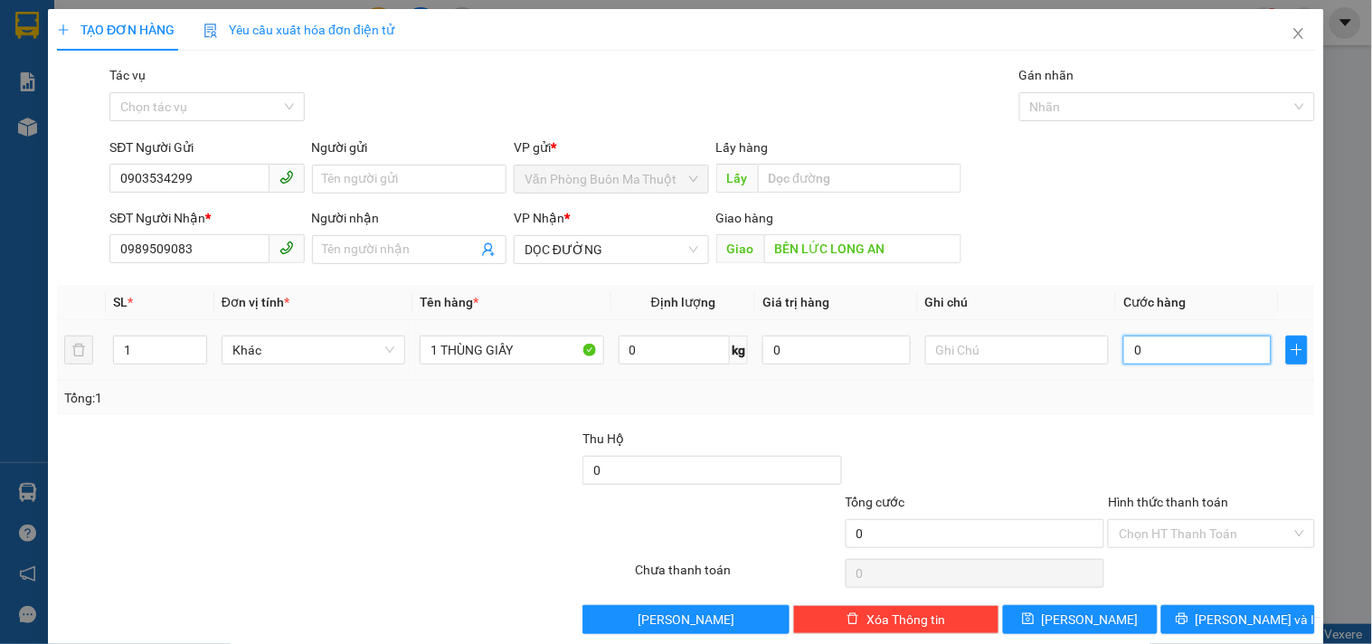
type input "5"
type input "050"
type input "50"
type input "0.500"
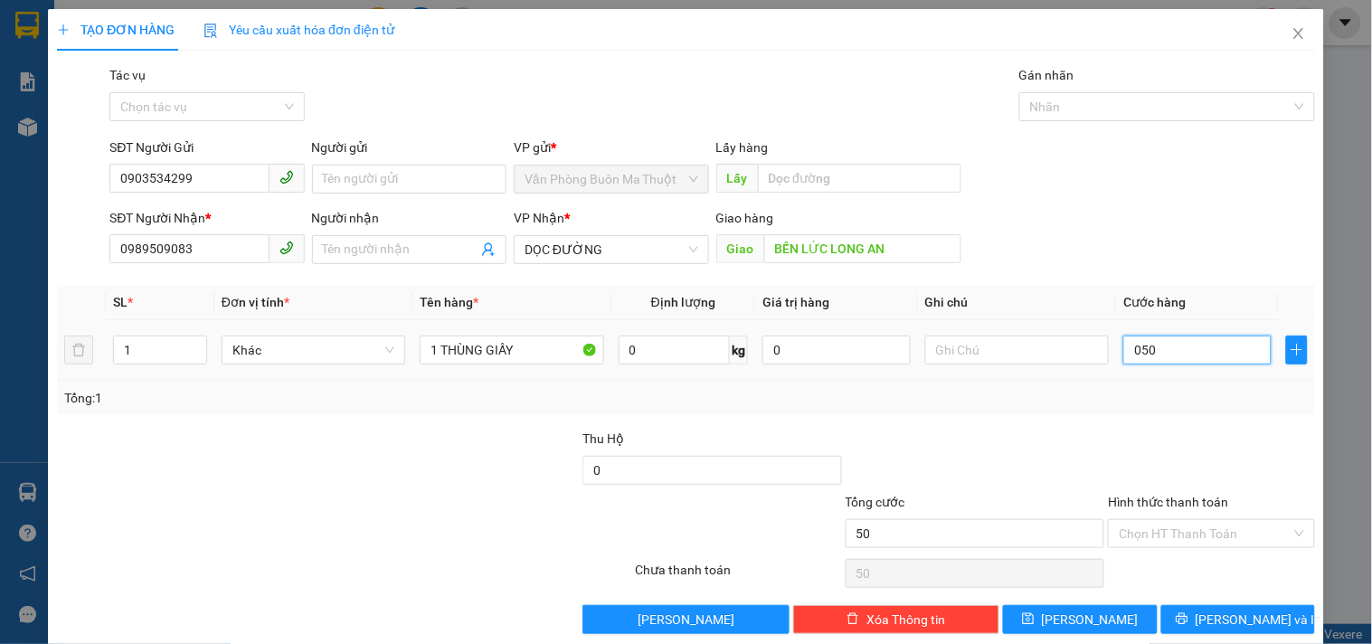
type input "500"
type input "05.000"
type input "5.000"
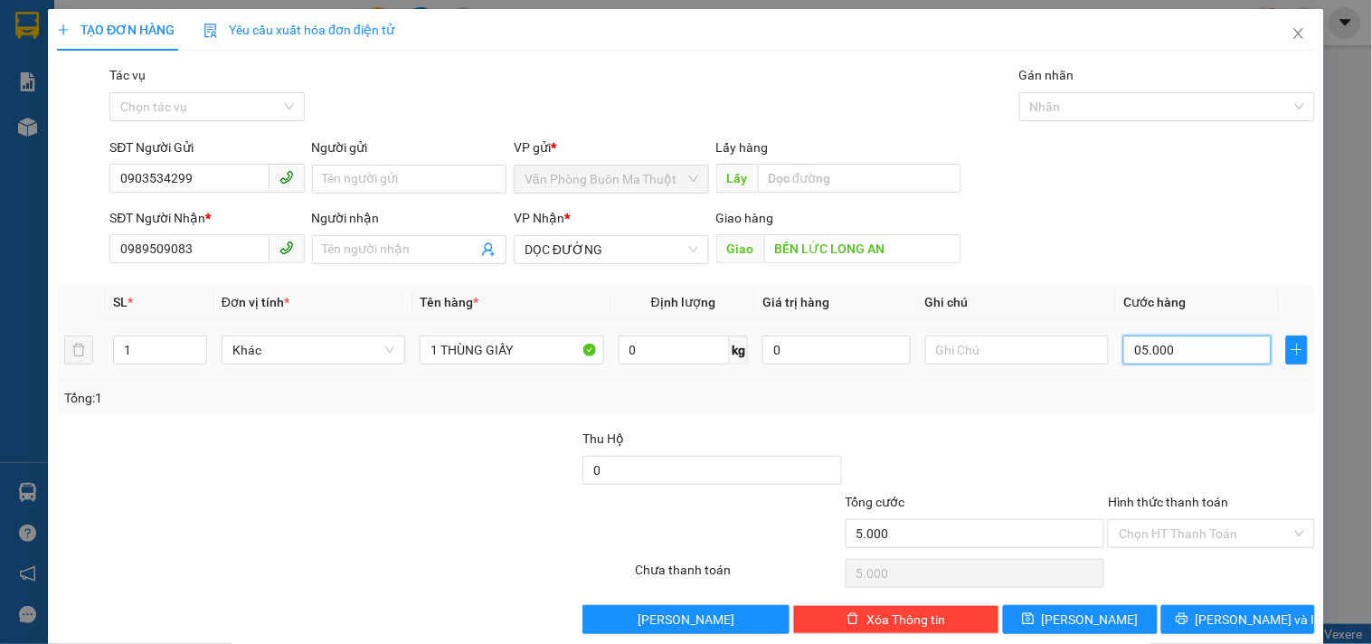
type input "050.000"
type input "50.000"
click at [1187, 534] on input "Hình thức thanh toán" at bounding box center [1205, 533] width 172 height 27
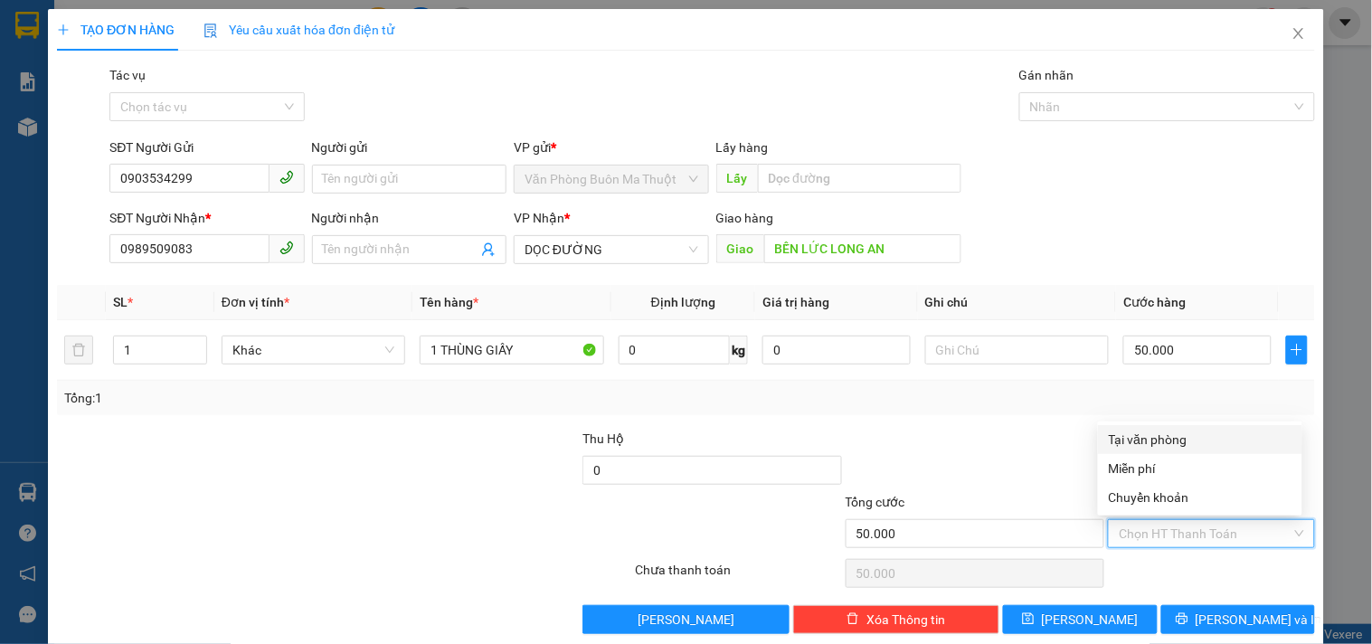
click at [1158, 441] on div "Tại văn phòng" at bounding box center [1200, 440] width 183 height 20
type input "0"
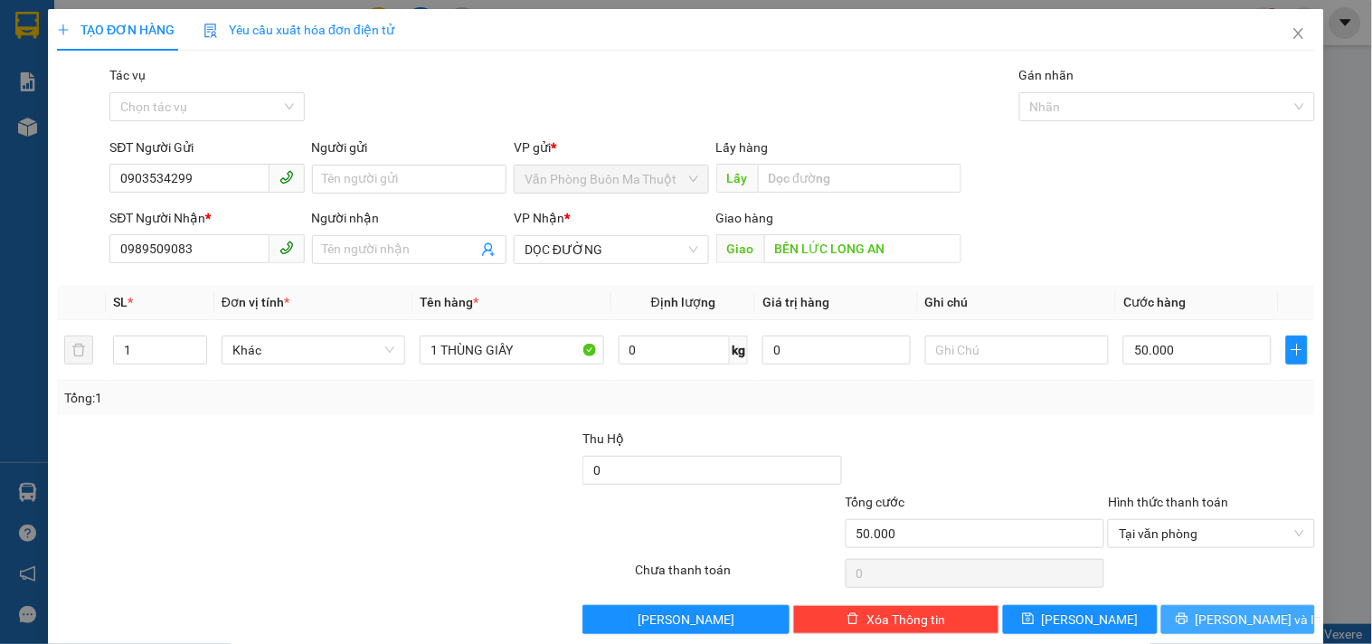
click at [1226, 620] on span "[PERSON_NAME] và In" at bounding box center [1259, 620] width 127 height 20
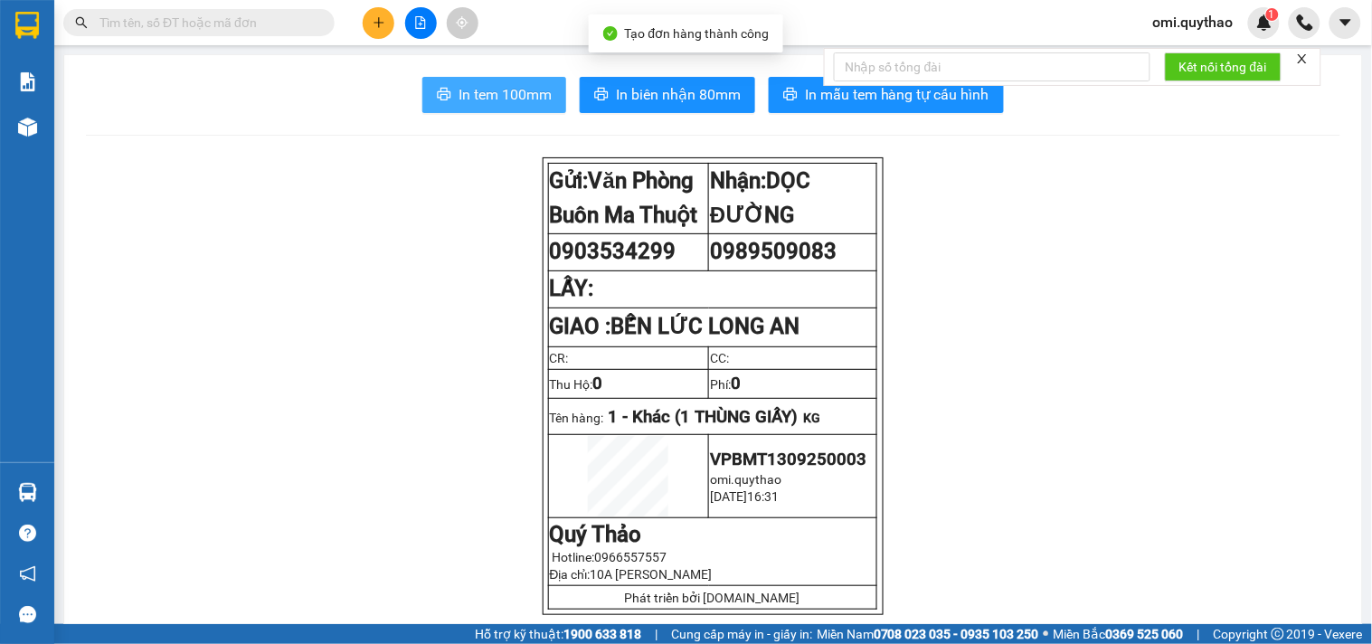
click at [440, 96] on icon "printer" at bounding box center [445, 94] width 14 height 13
